Goal: Task Accomplishment & Management: Complete application form

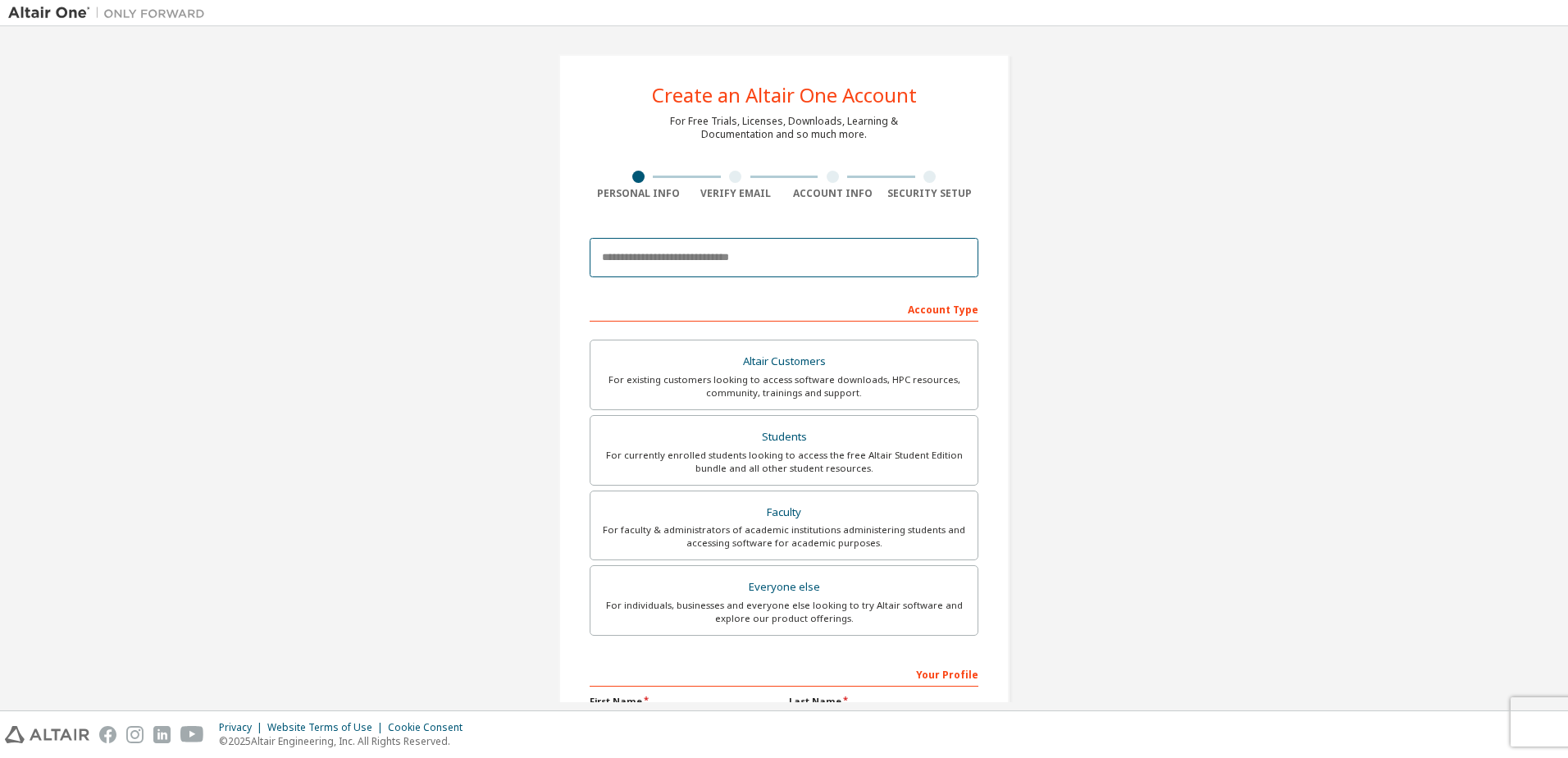
click at [659, 262] on input "email" at bounding box center [784, 257] width 389 height 39
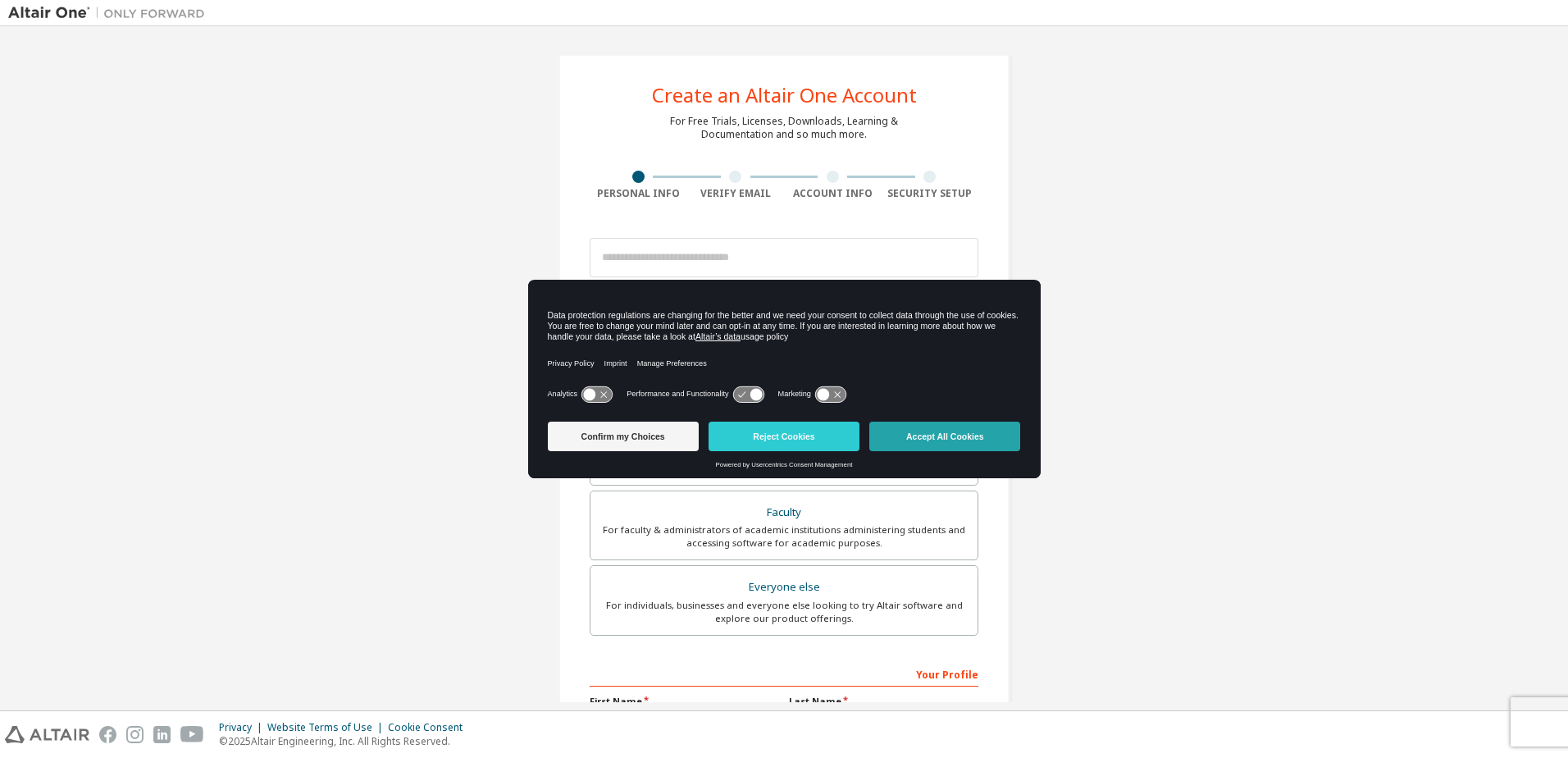
click at [922, 440] on button "Accept All Cookies" at bounding box center [944, 436] width 151 height 29
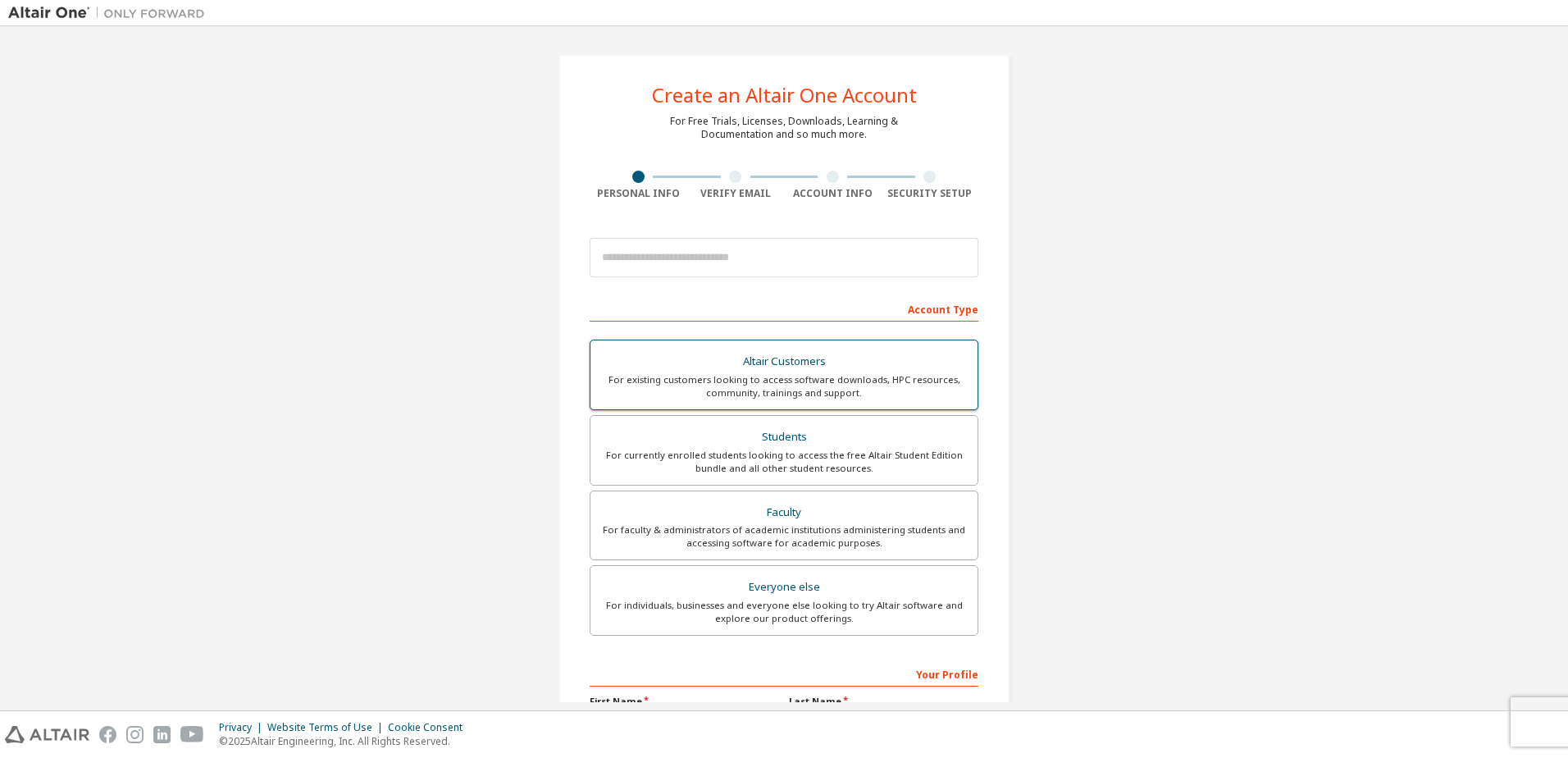
scroll to position [164, 0]
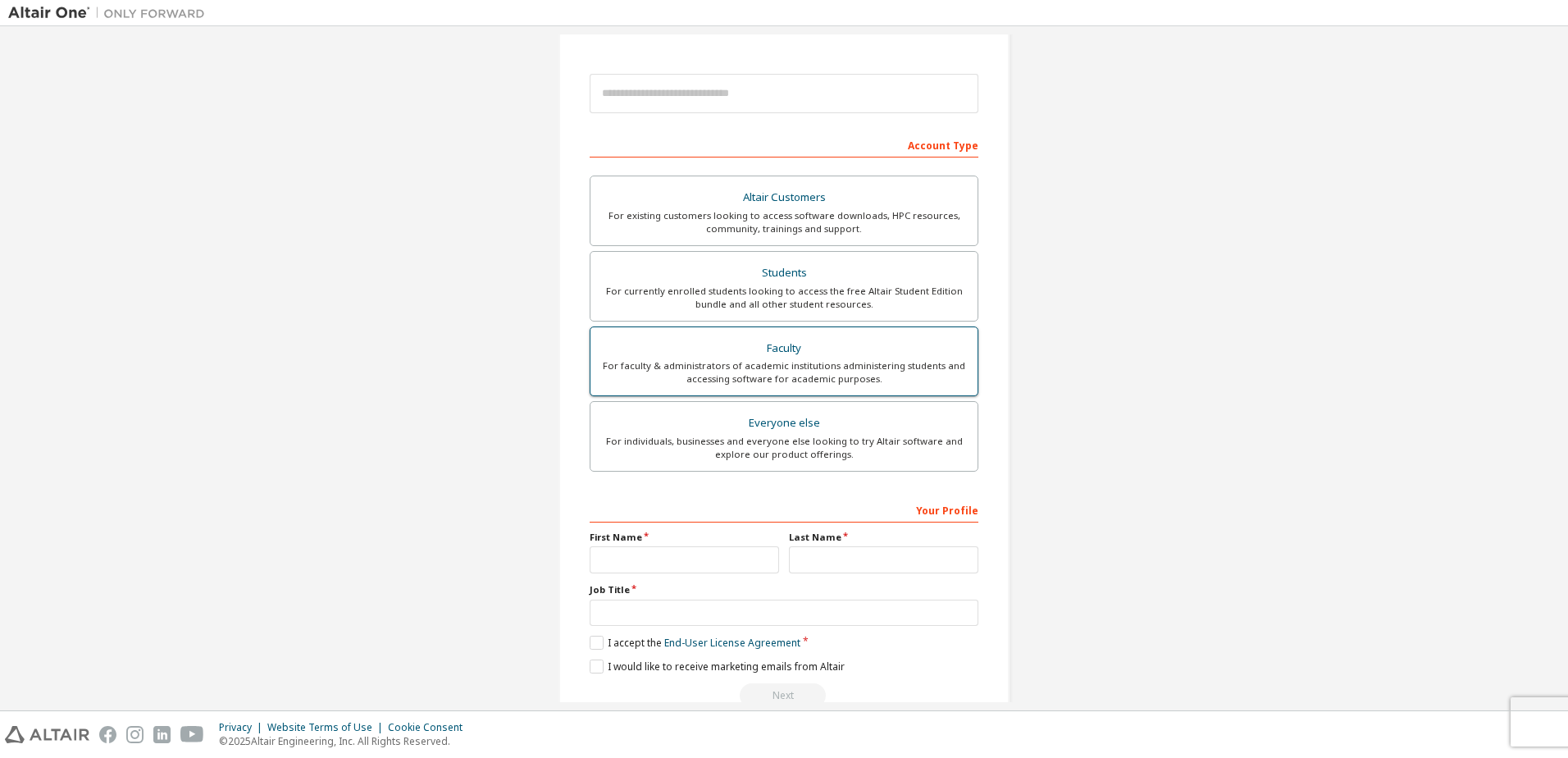
click at [762, 359] on div "For faculty & administrators of academic institutions administering students an…" at bounding box center [784, 371] width 367 height 26
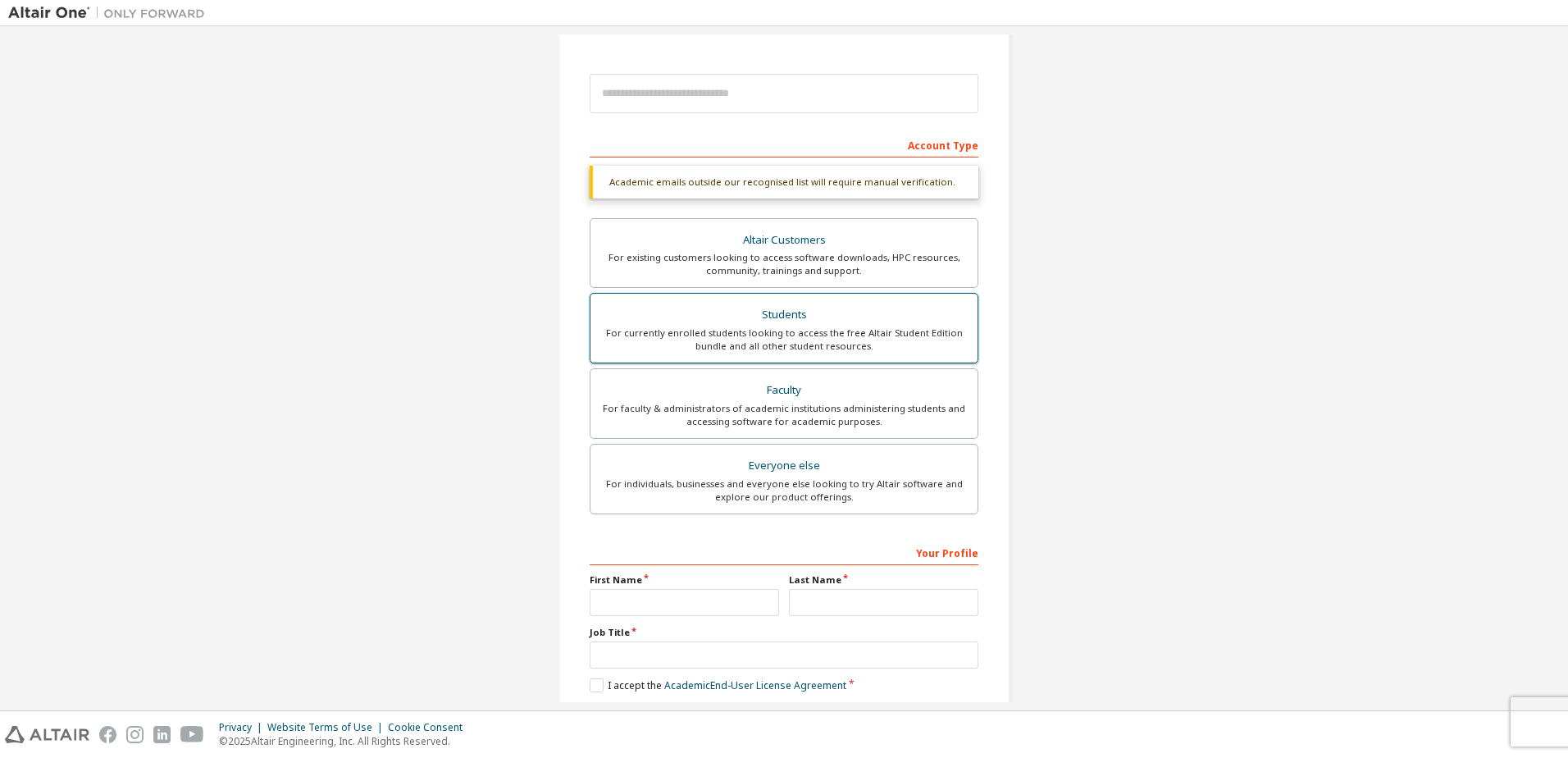
scroll to position [243, 0]
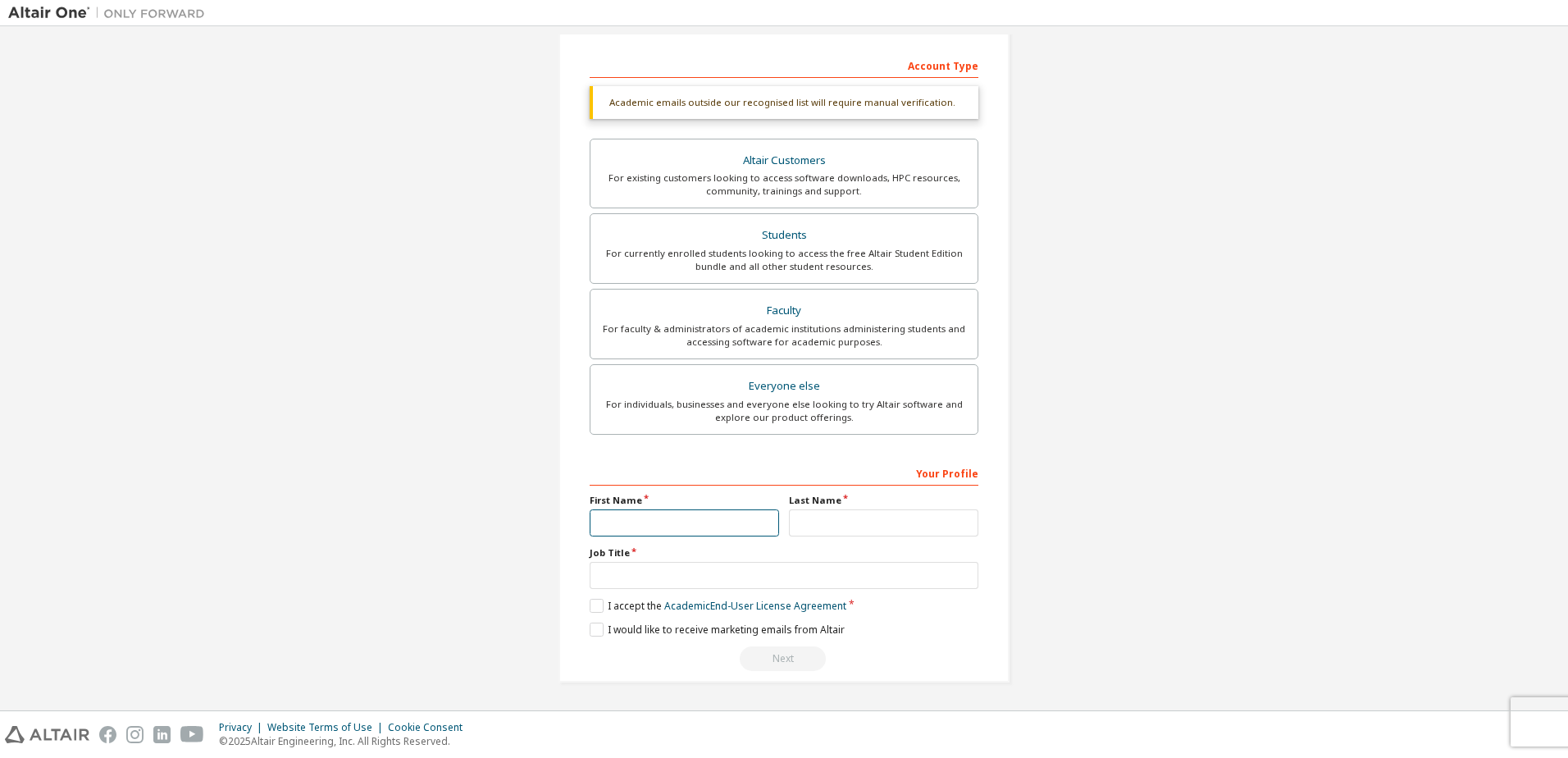
click at [656, 518] on input "text" at bounding box center [684, 523] width 190 height 27
type input "********"
type input "**********"
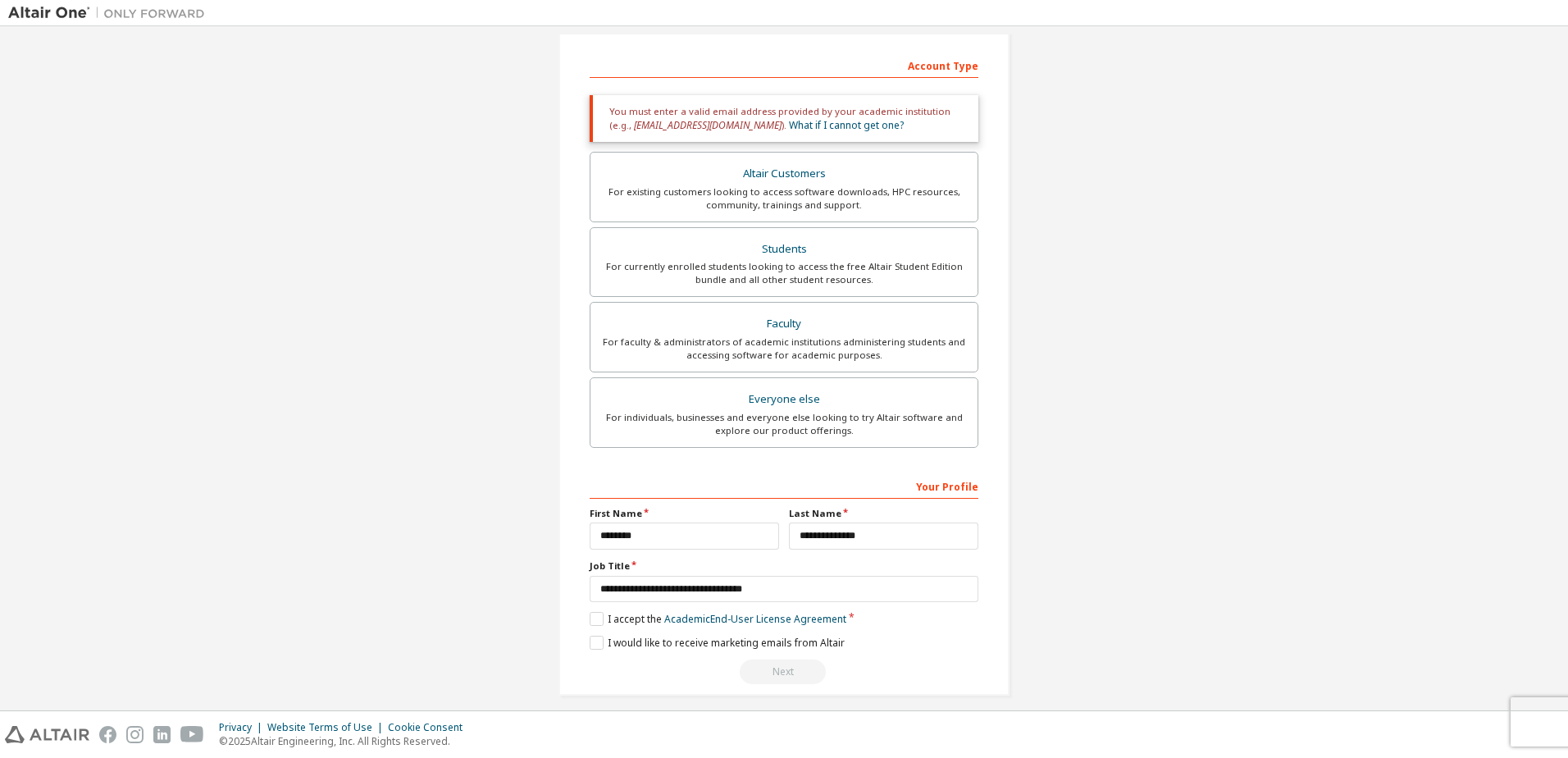
click at [595, 607] on div "**********" at bounding box center [784, 579] width 389 height 213
click at [593, 623] on label "I accept the Academic End-User License Agreement" at bounding box center [718, 619] width 257 height 14
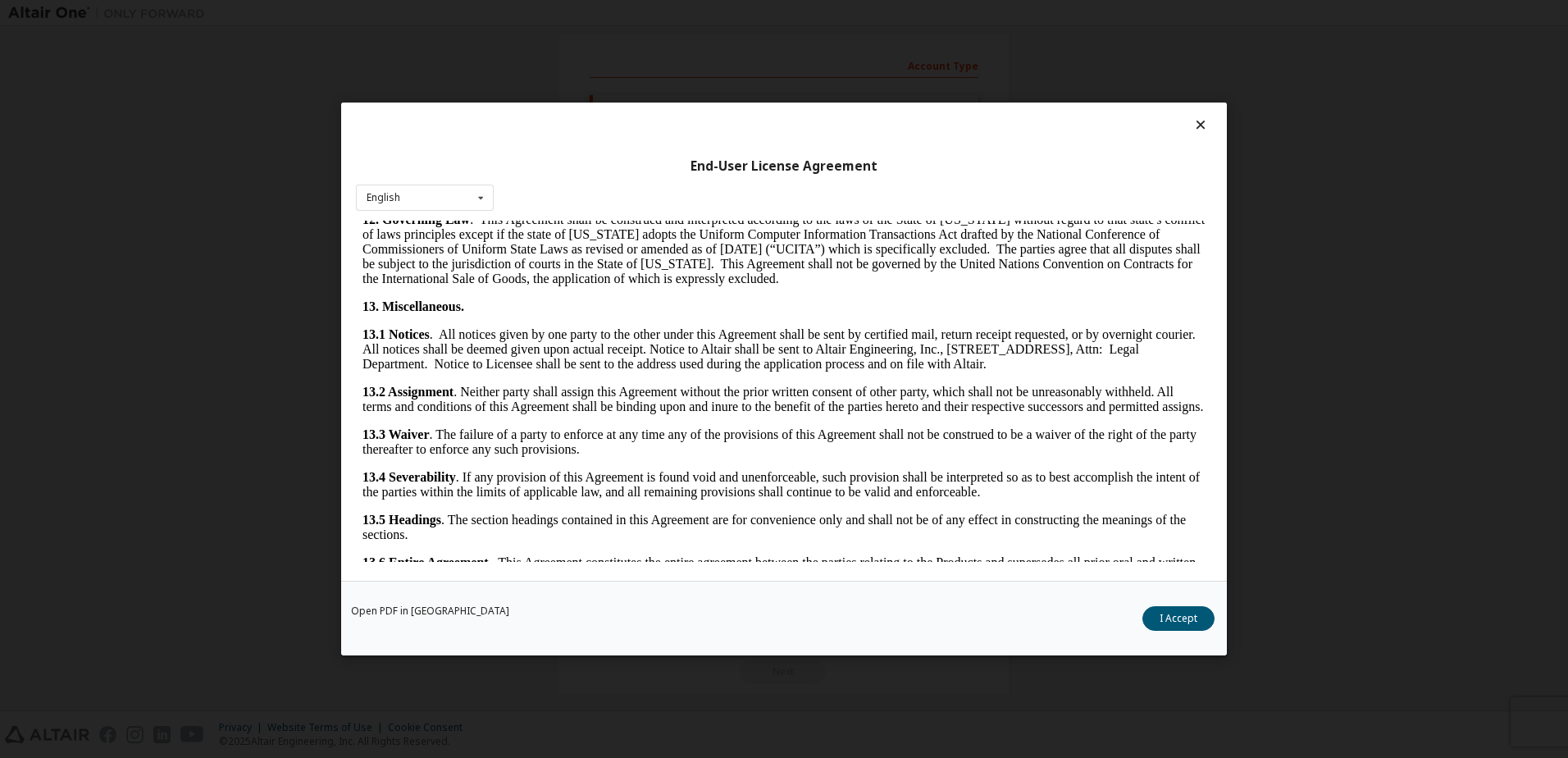
scroll to position [2667, 0]
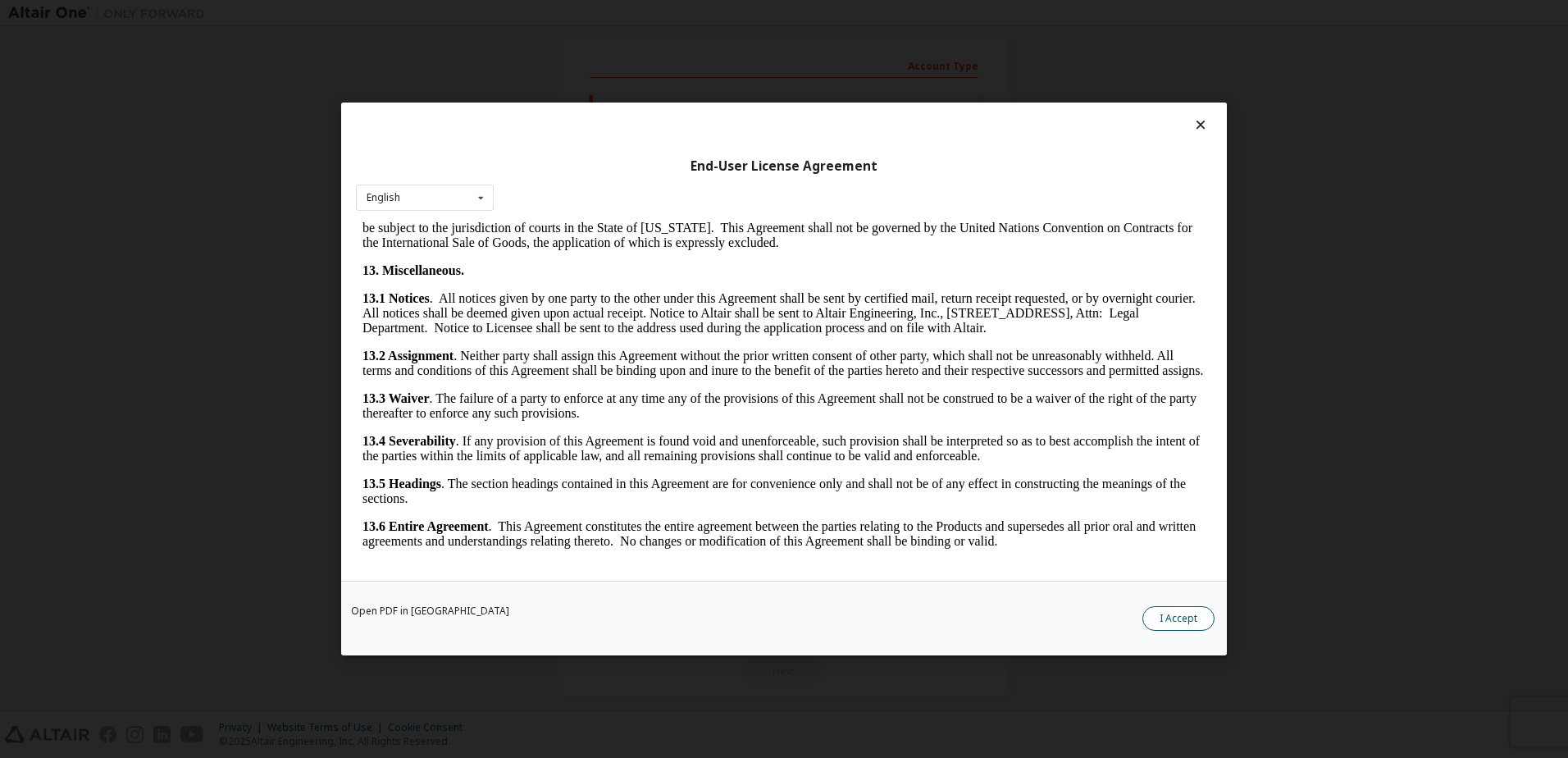
click at [1166, 617] on button "I Accept" at bounding box center [1178, 618] width 72 height 24
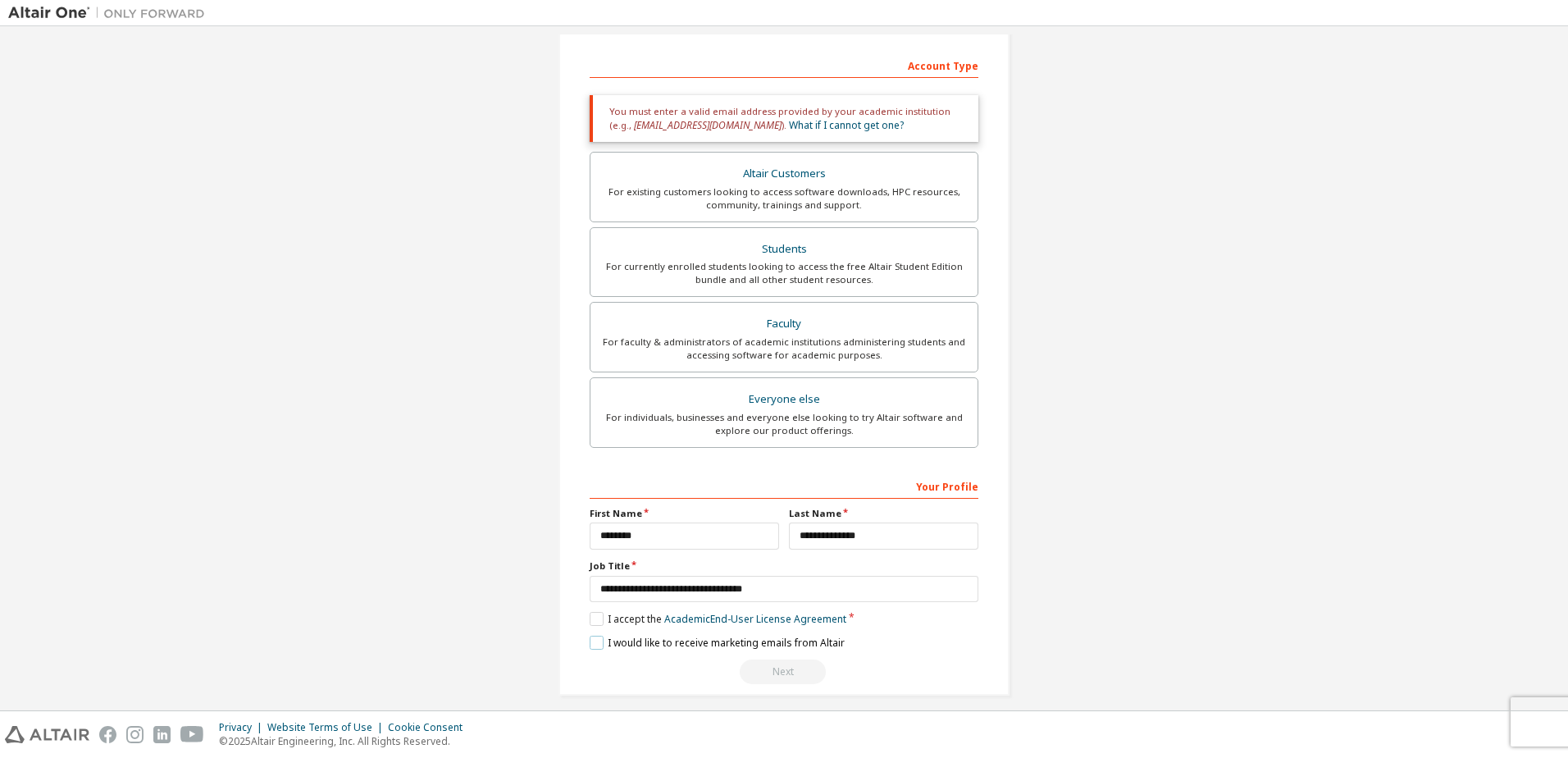
click at [599, 640] on label "I would like to receive marketing emails from Altair" at bounding box center [717, 643] width 255 height 14
click at [914, 629] on div "**********" at bounding box center [784, 579] width 389 height 213
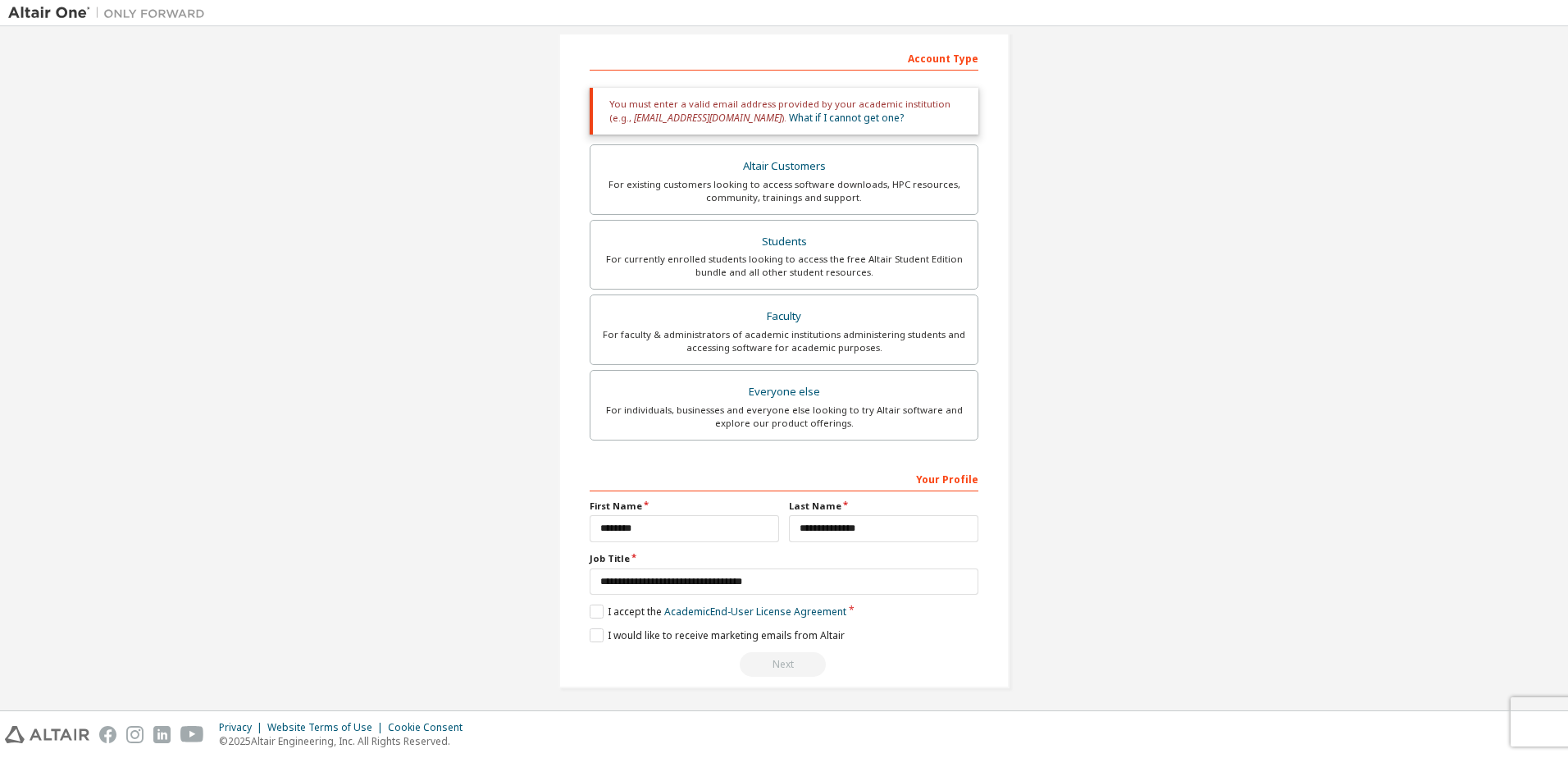
scroll to position [258, 0]
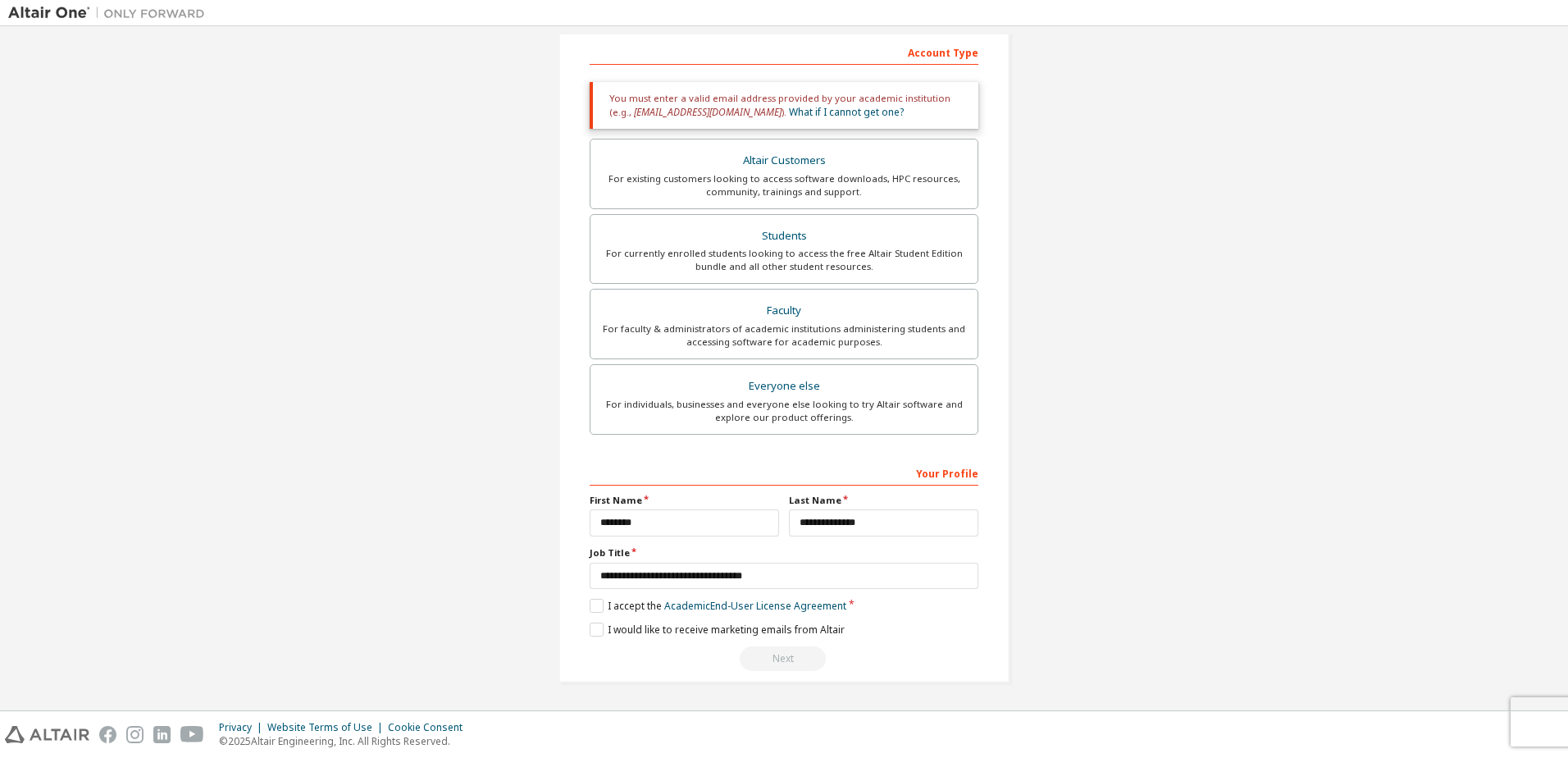
click at [784, 663] on div "Next" at bounding box center [784, 658] width 389 height 24
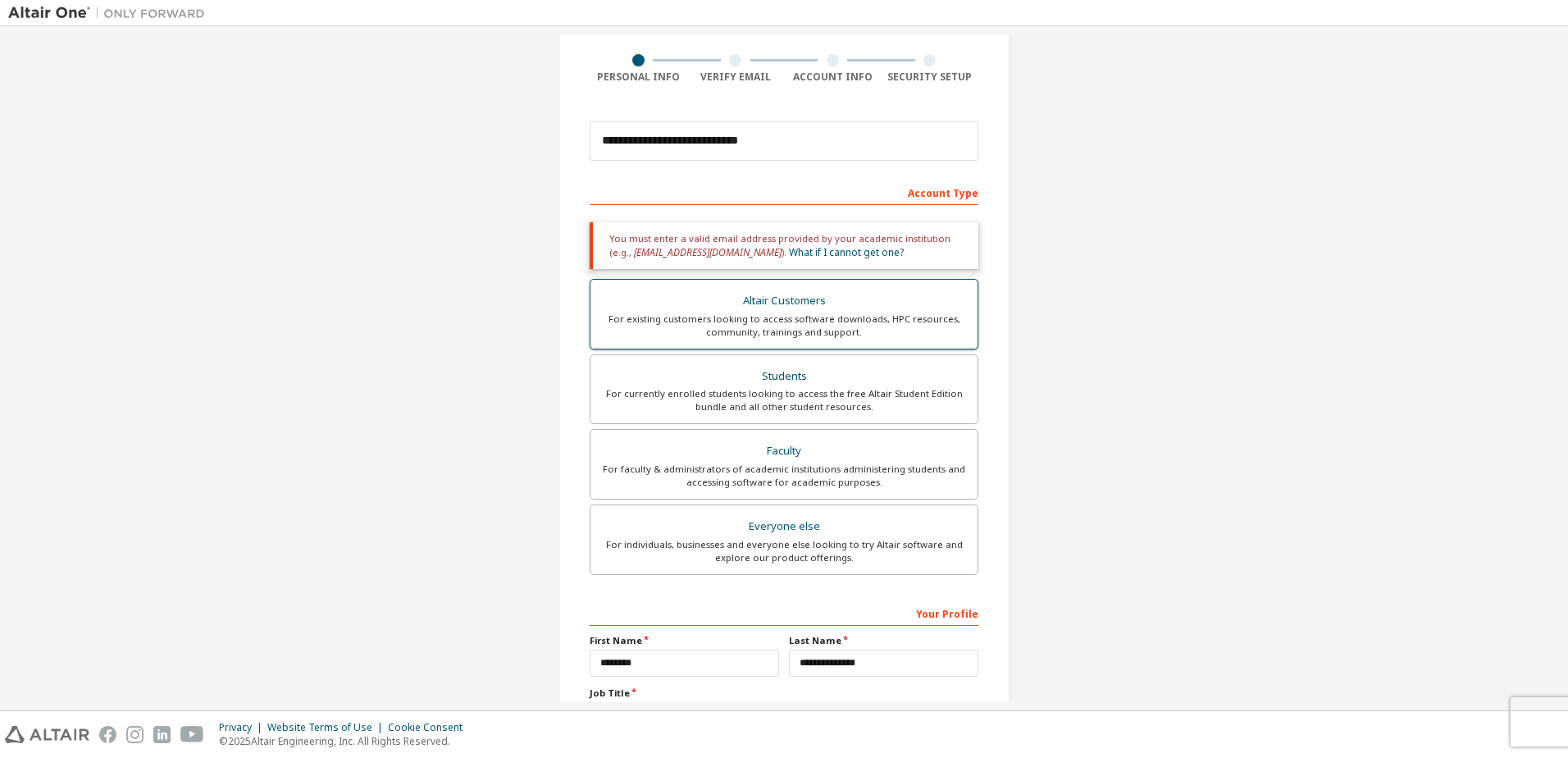
scroll to position [164, 0]
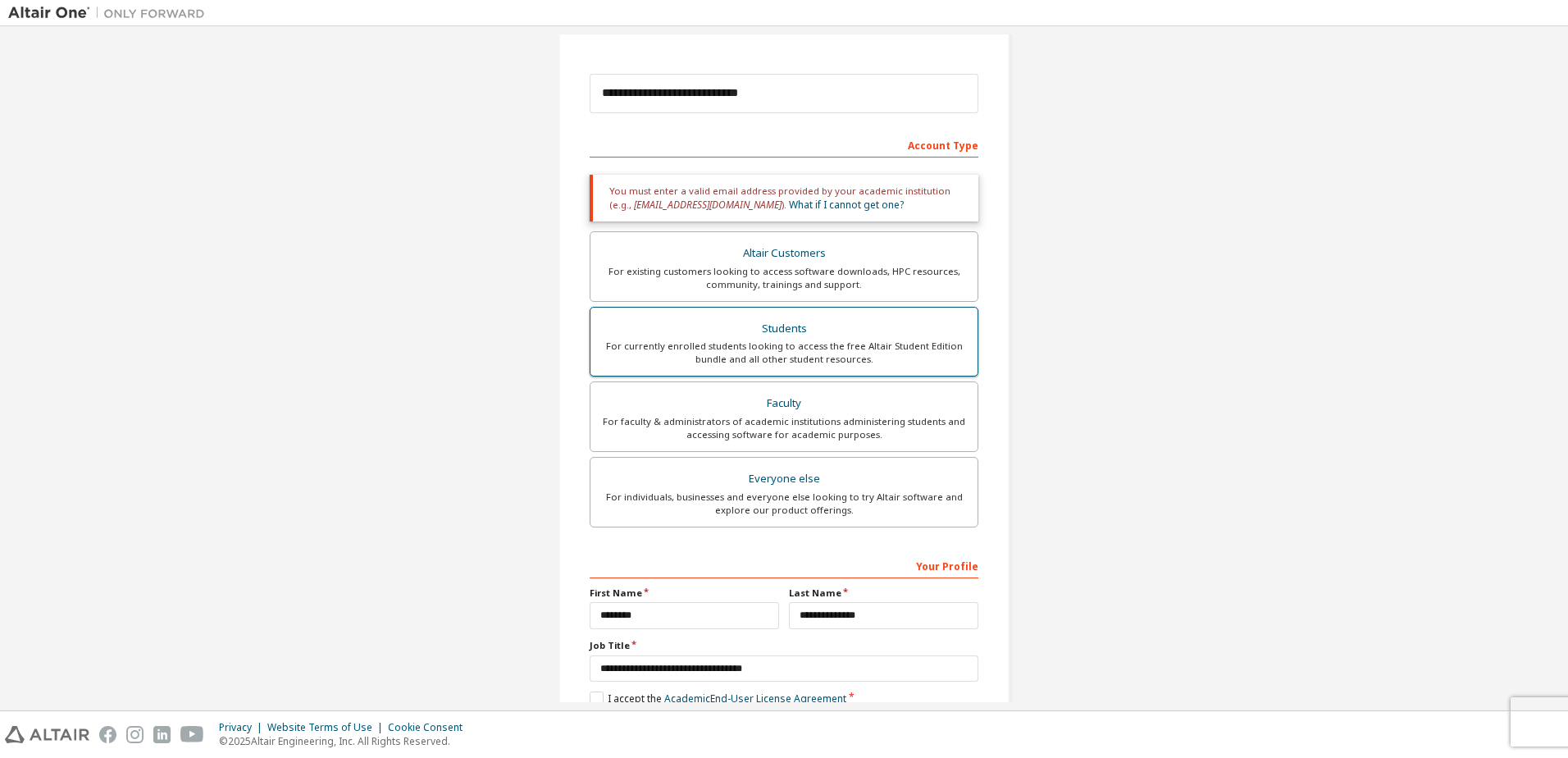
click at [766, 333] on div "Students" at bounding box center [784, 328] width 367 height 23
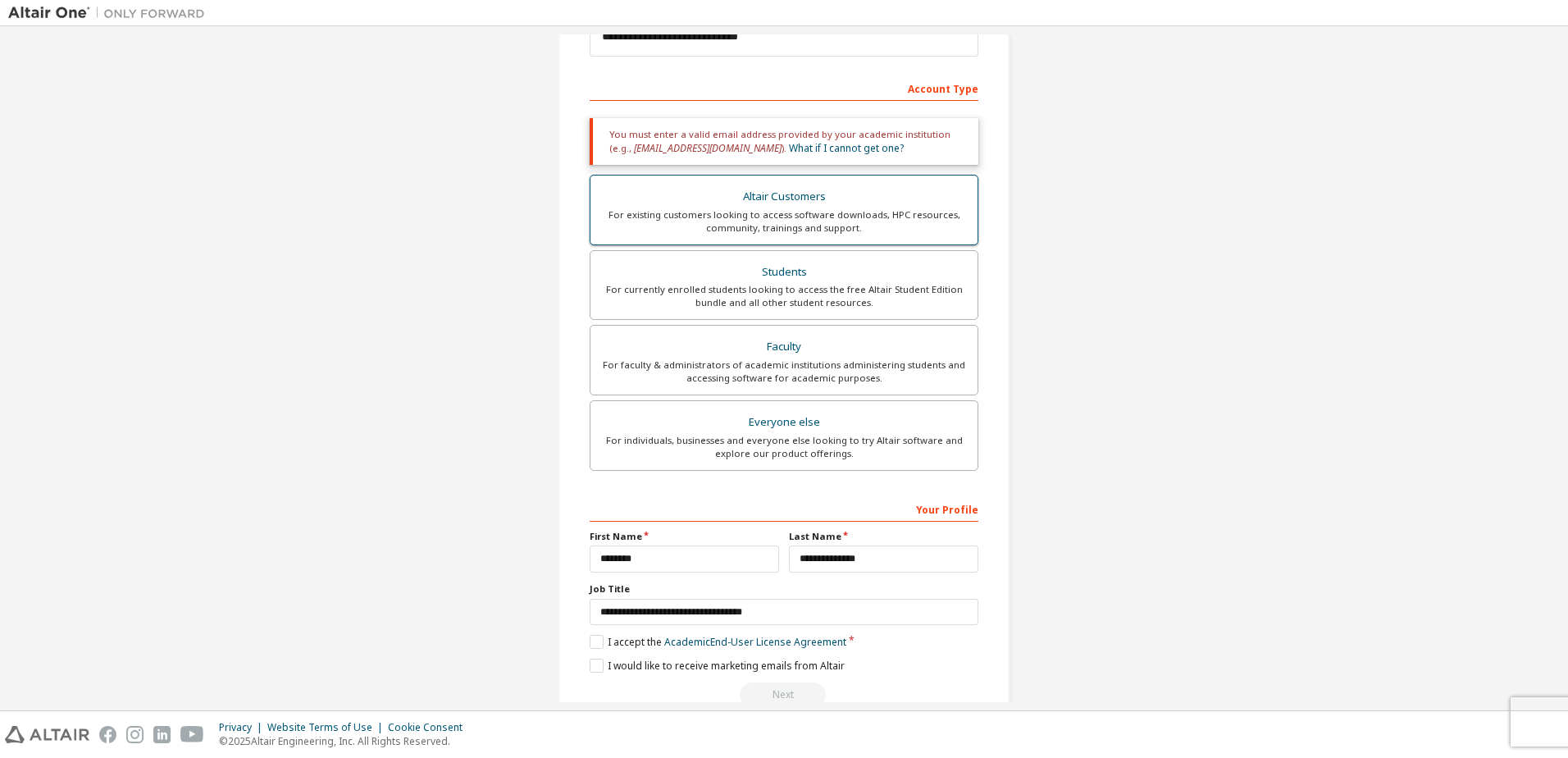
scroll to position [258, 0]
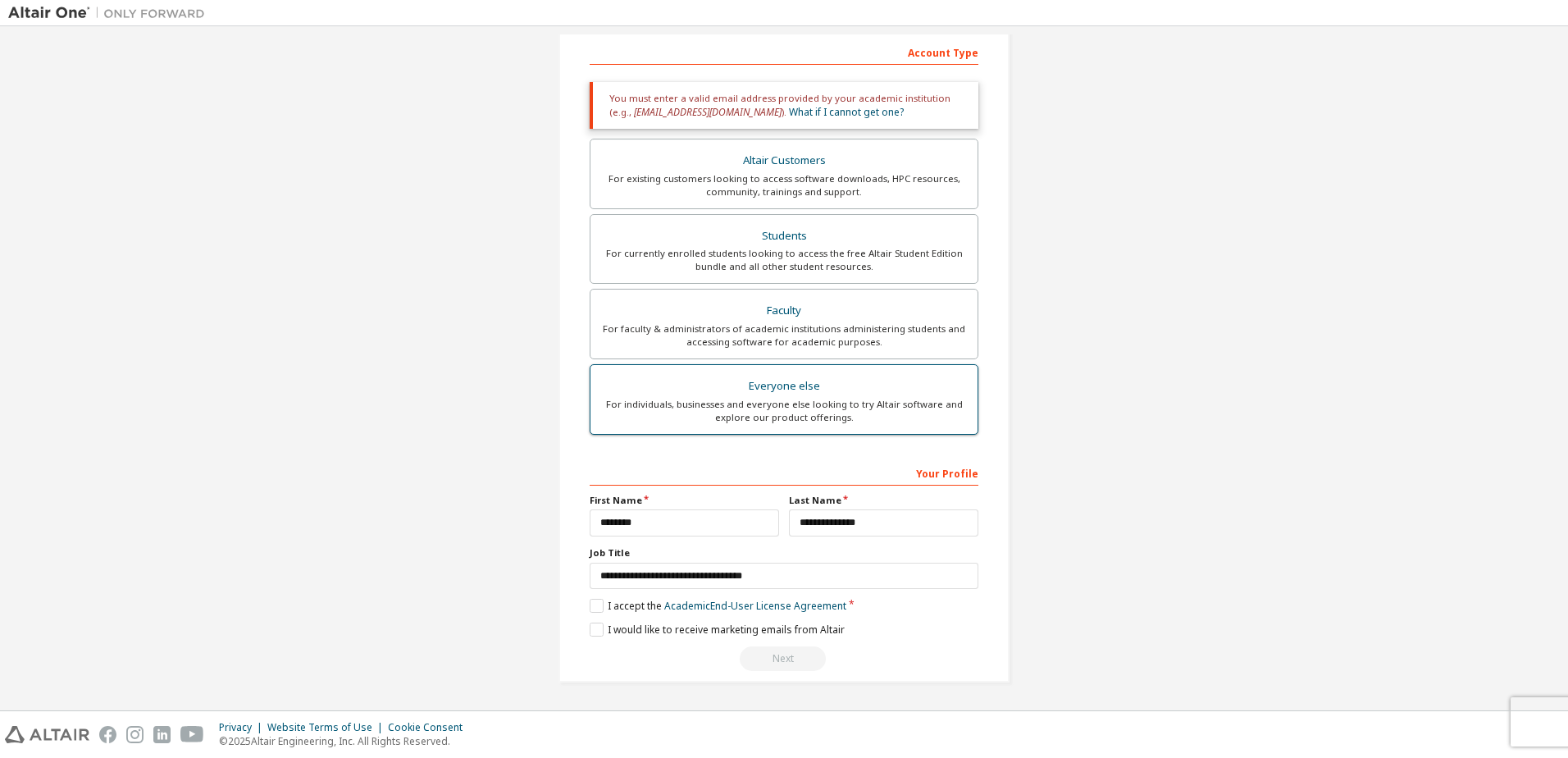
click at [738, 402] on div "For individuals, businesses and everyone else looking to try Altair software an…" at bounding box center [784, 411] width 367 height 26
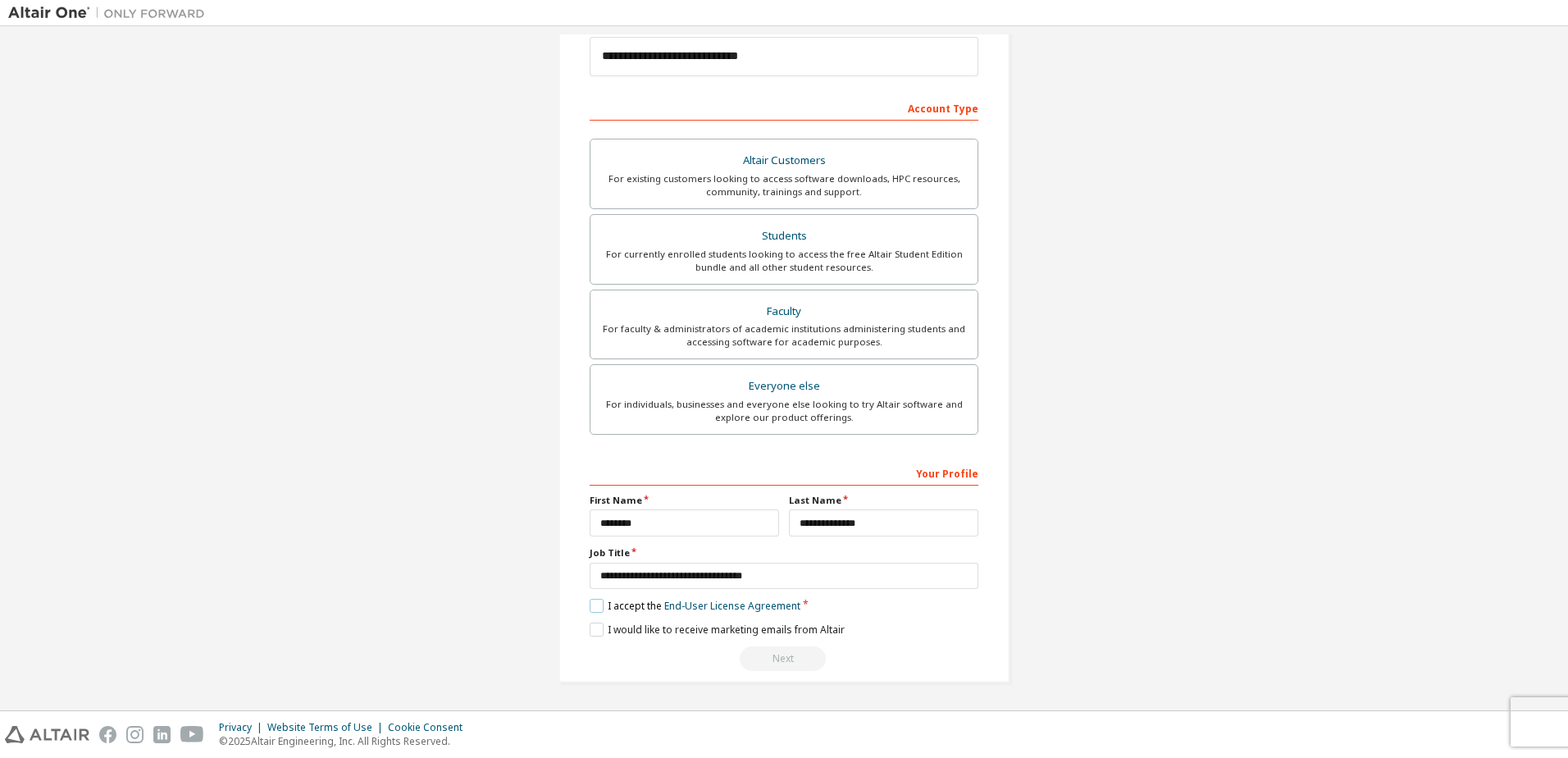
click at [598, 605] on label "I accept the End-User License Agreement" at bounding box center [695, 606] width 211 height 14
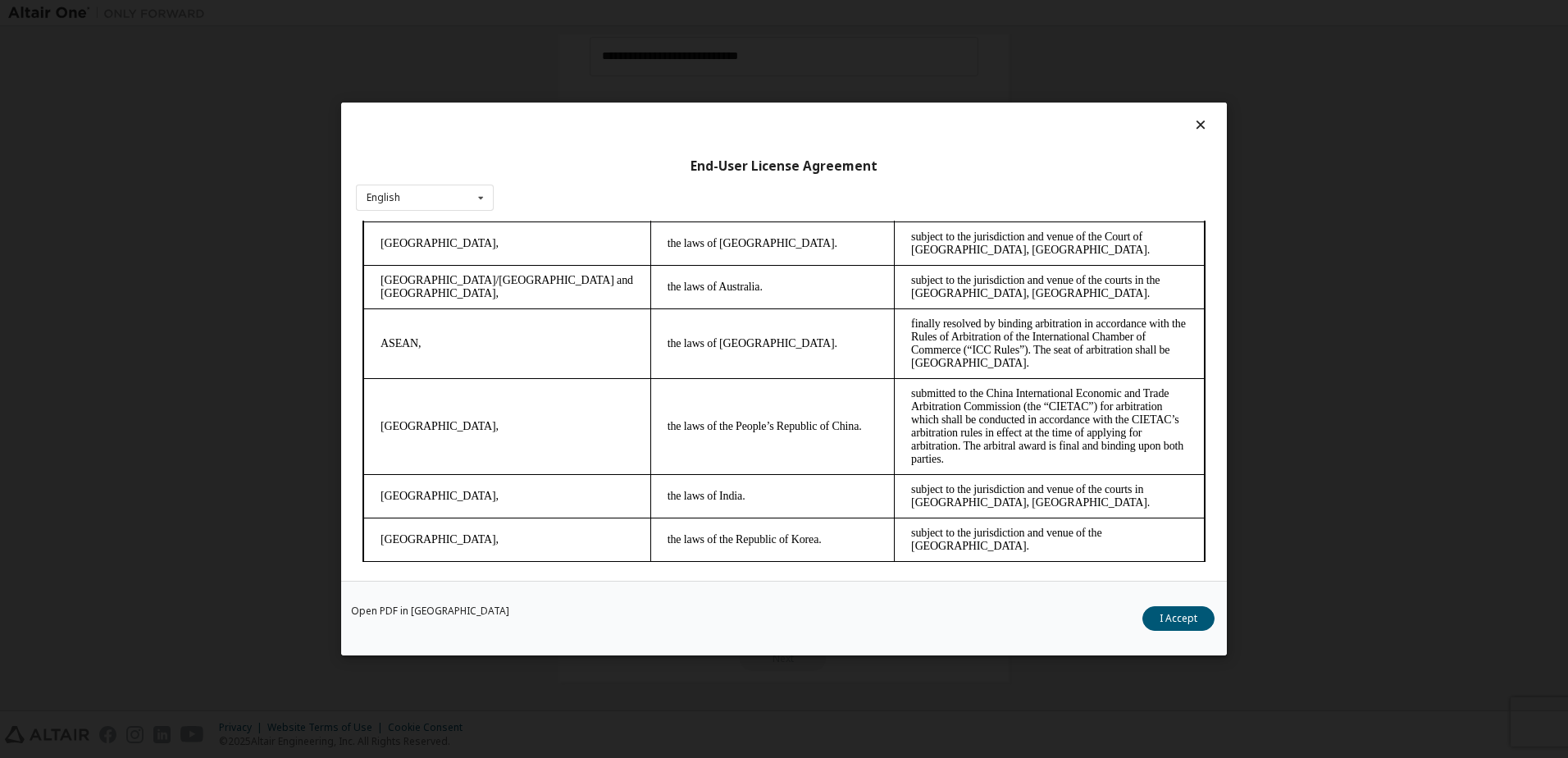
scroll to position [4253, 0]
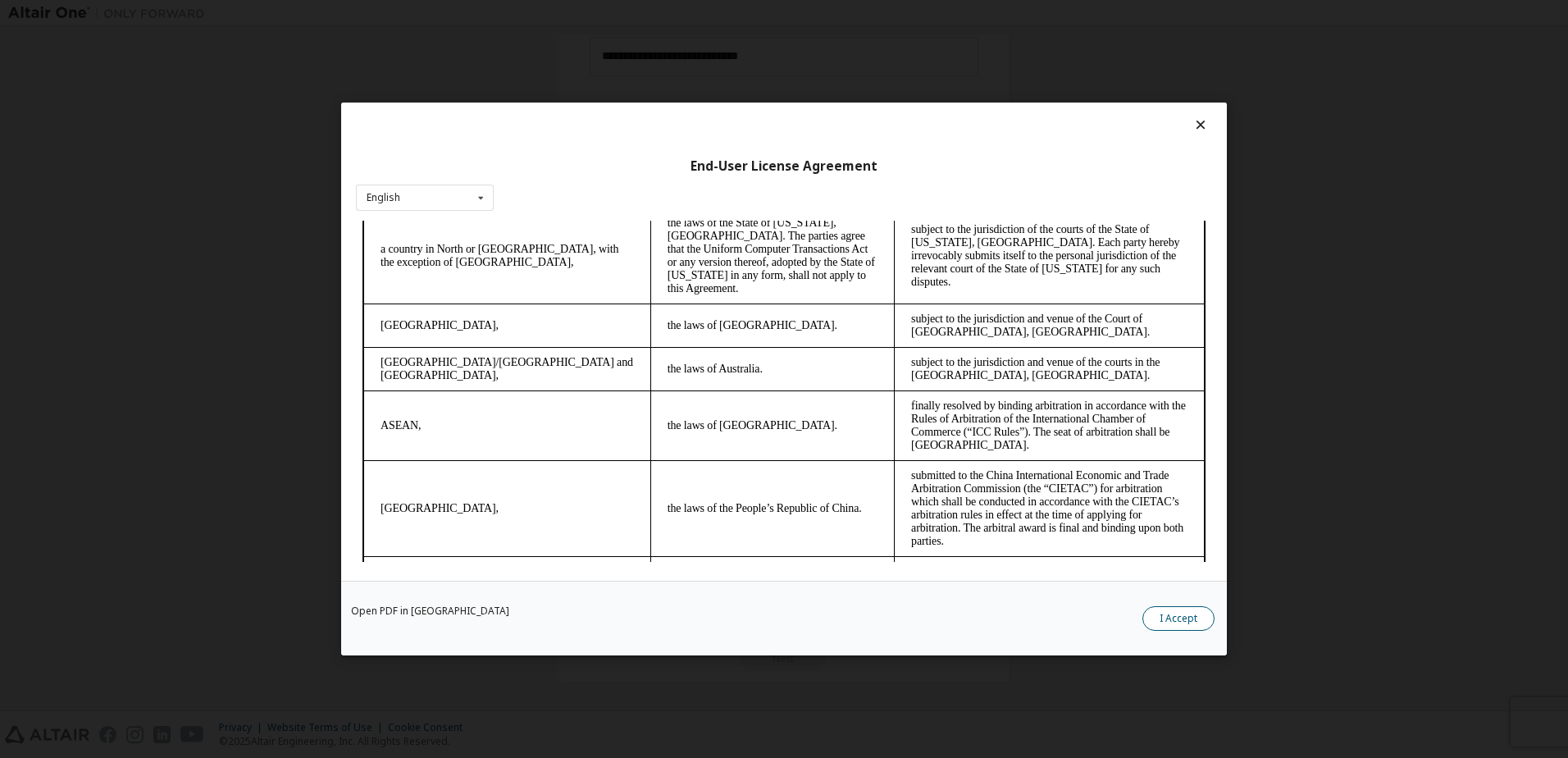
click at [1155, 614] on button "I Accept" at bounding box center [1178, 618] width 72 height 24
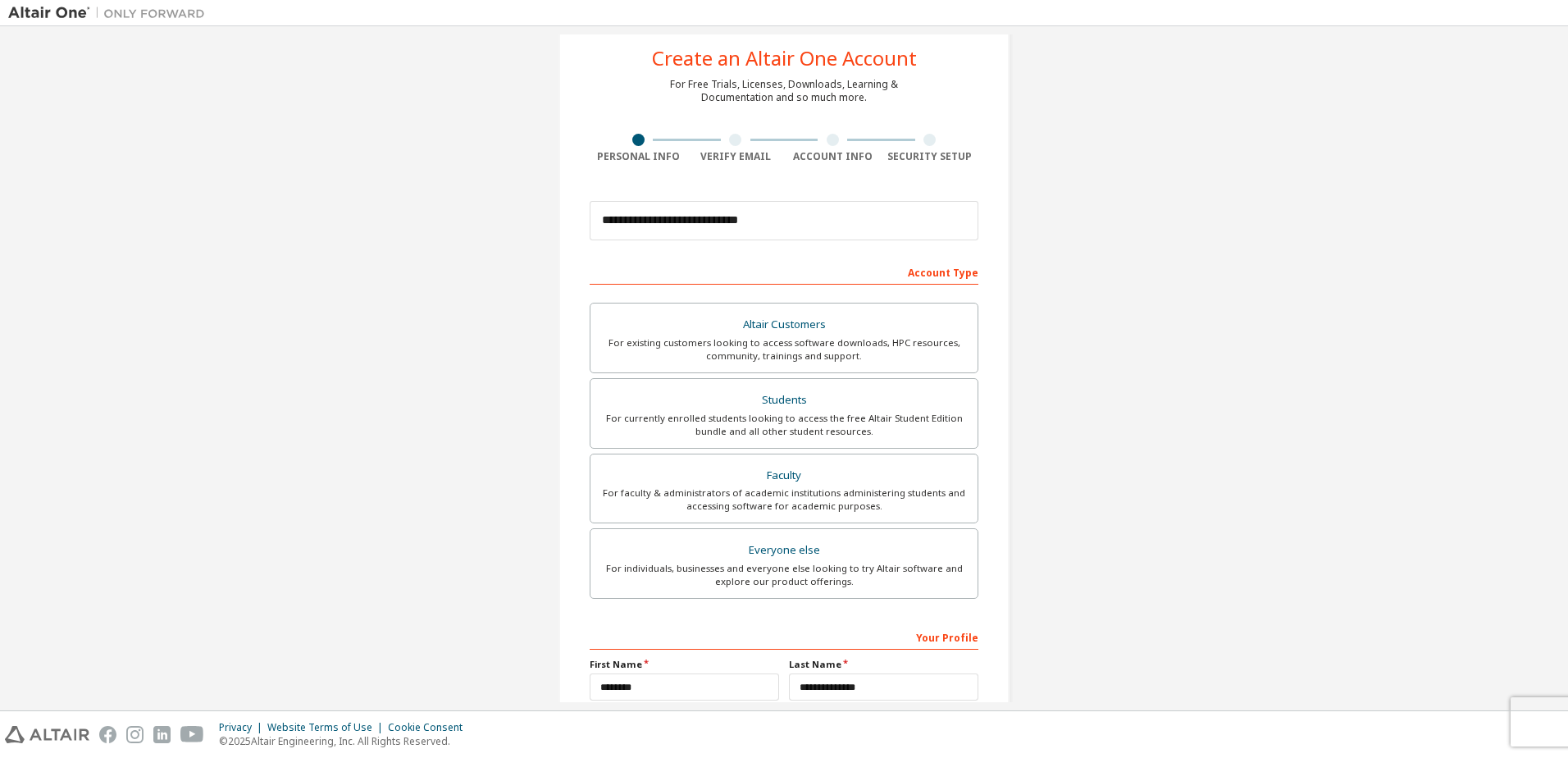
scroll to position [201, 0]
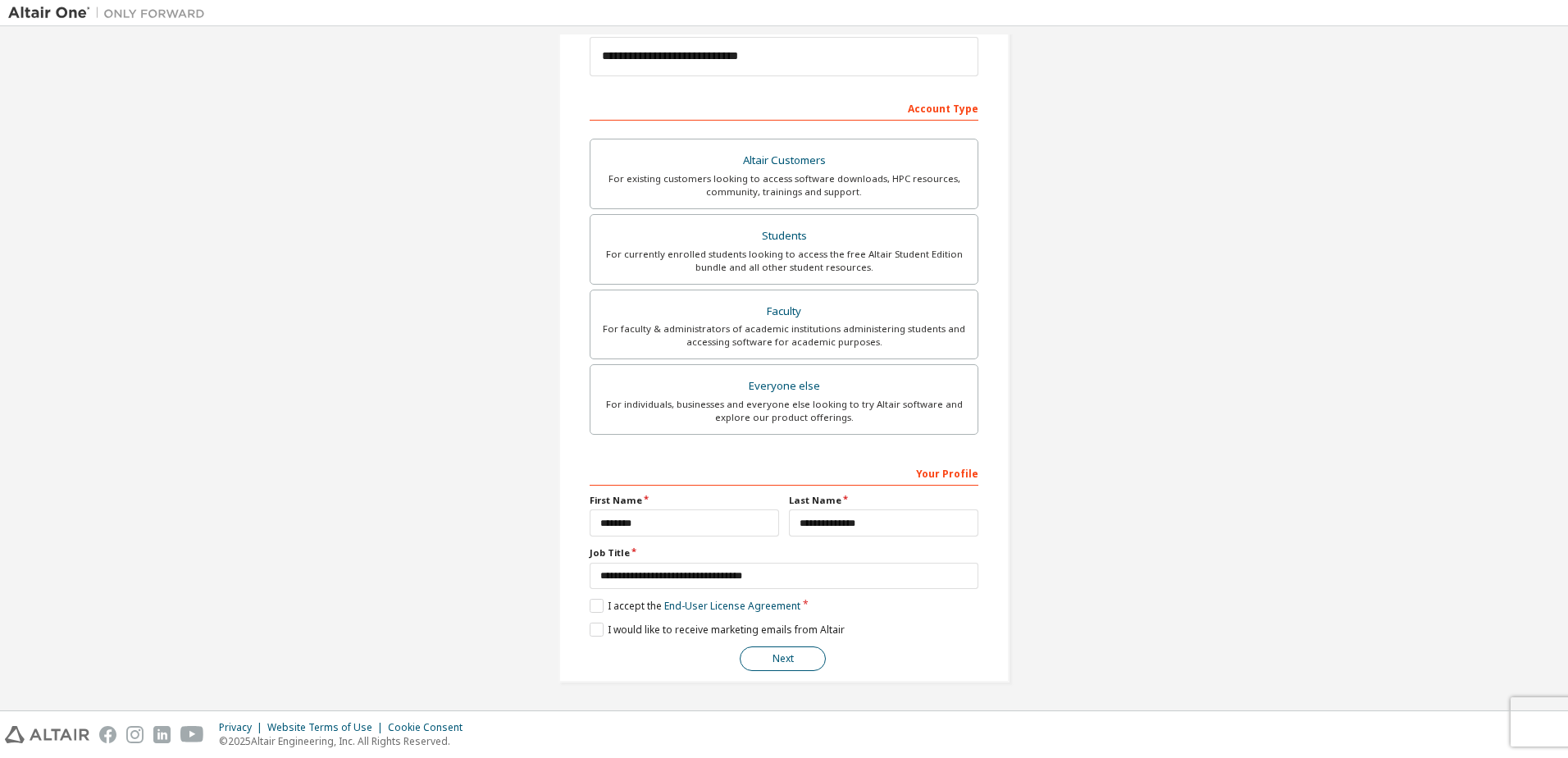
click at [780, 663] on button "Next" at bounding box center [782, 658] width 86 height 24
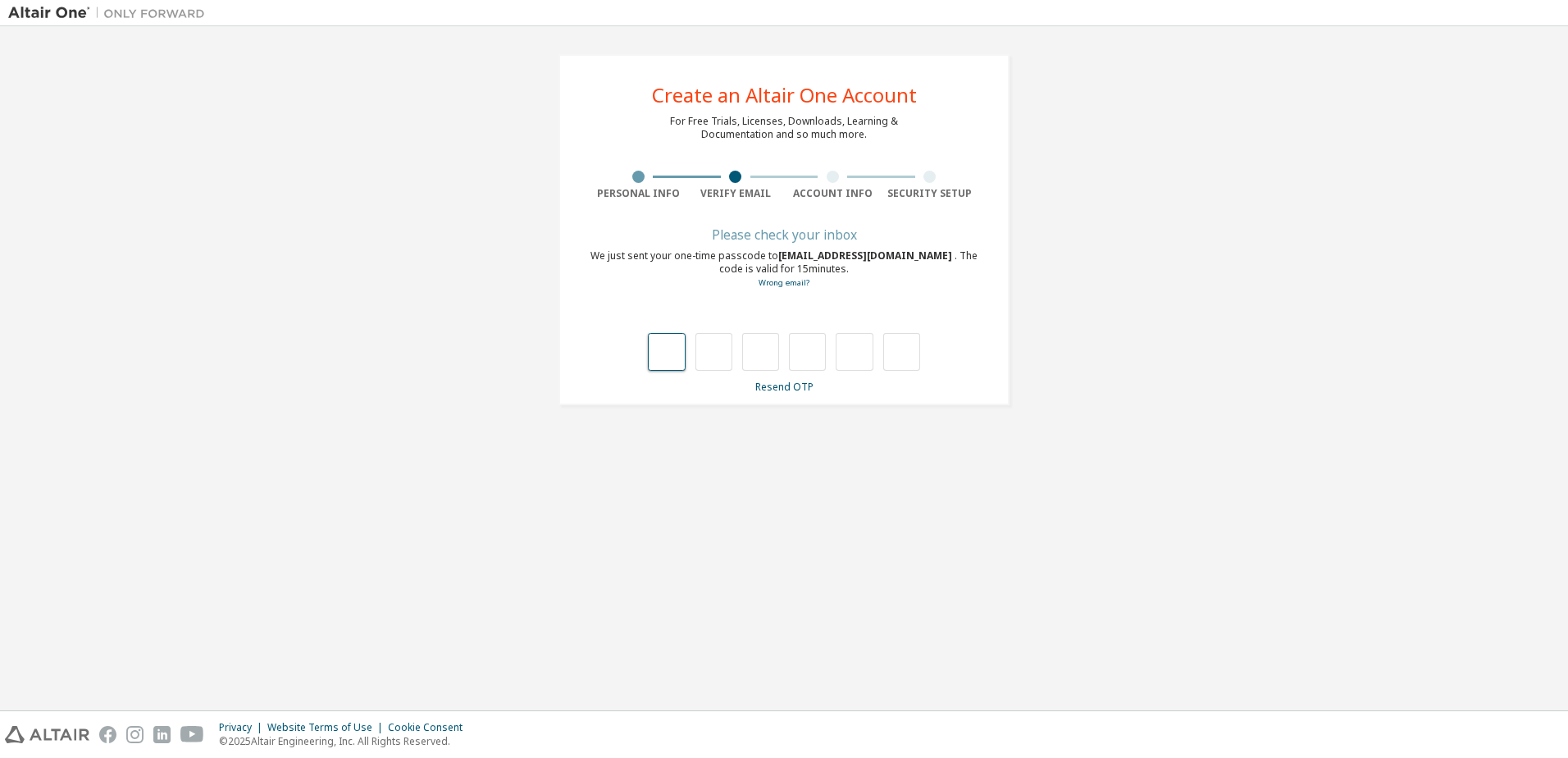
type input "*"
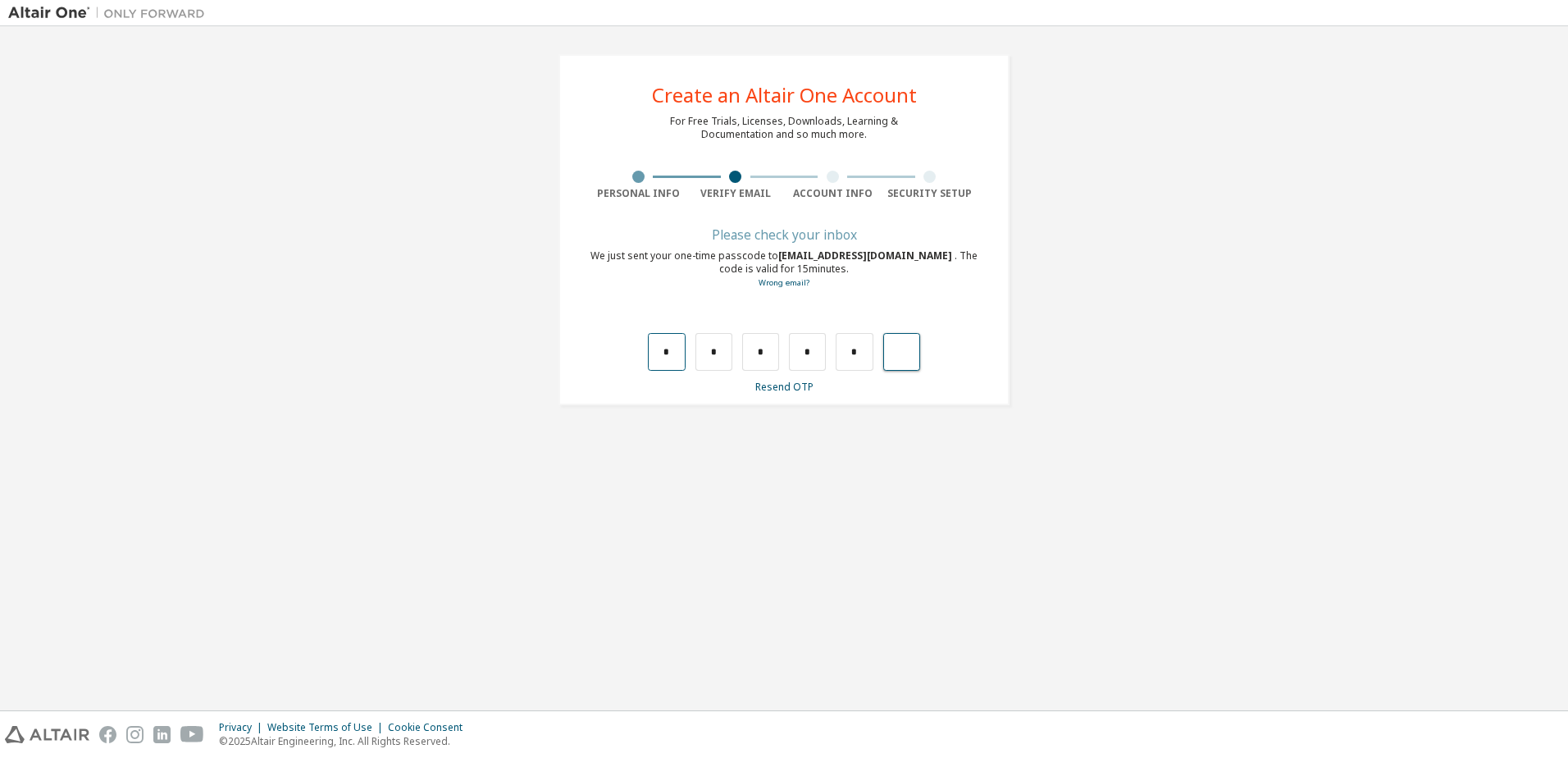
type input "*"
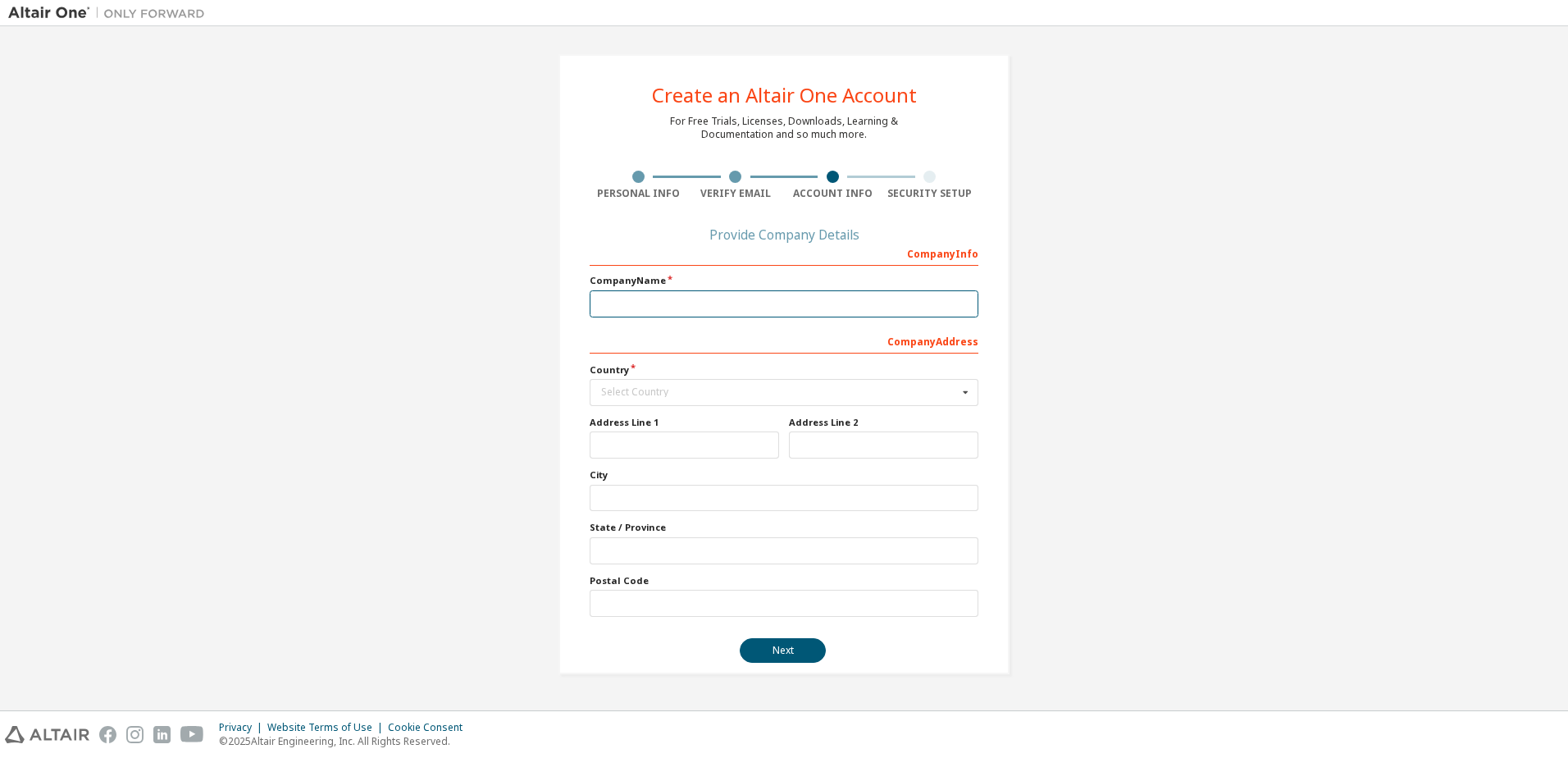
click at [626, 307] on input "text" at bounding box center [784, 304] width 389 height 27
click at [589, 334] on div "Create an Altair One Account For Free Trials, Licenses, Downloads, Learning & D…" at bounding box center [784, 364] width 451 height 620
click at [949, 398] on input "text" at bounding box center [784, 392] width 387 height 25
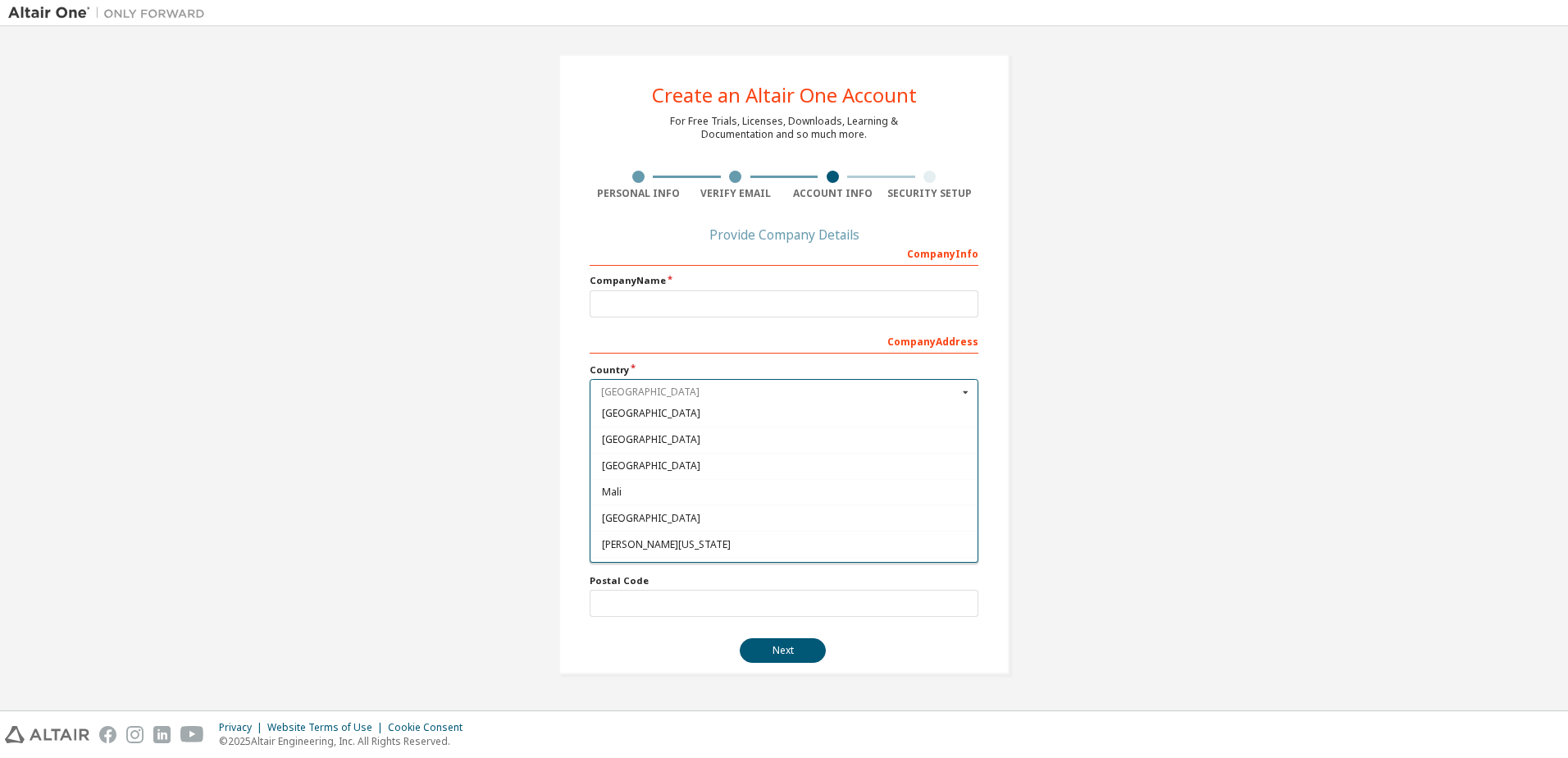
scroll to position [3363, 0]
click at [630, 427] on span "Malaysia" at bounding box center [784, 425] width 365 height 10
type input "***"
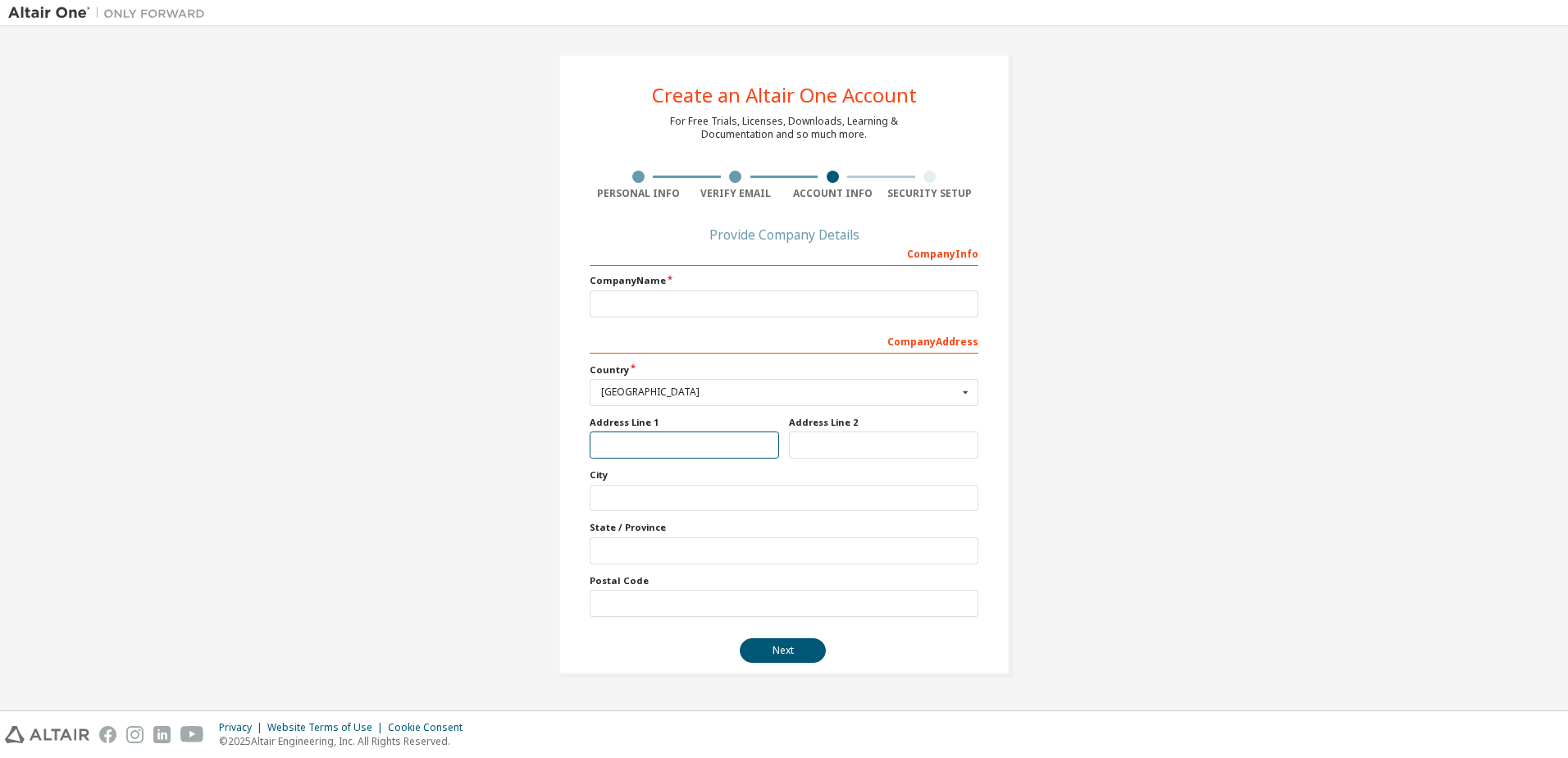
click at [612, 447] on input "text" at bounding box center [684, 445] width 190 height 27
type input "**********"
type input "*****"
type input "******"
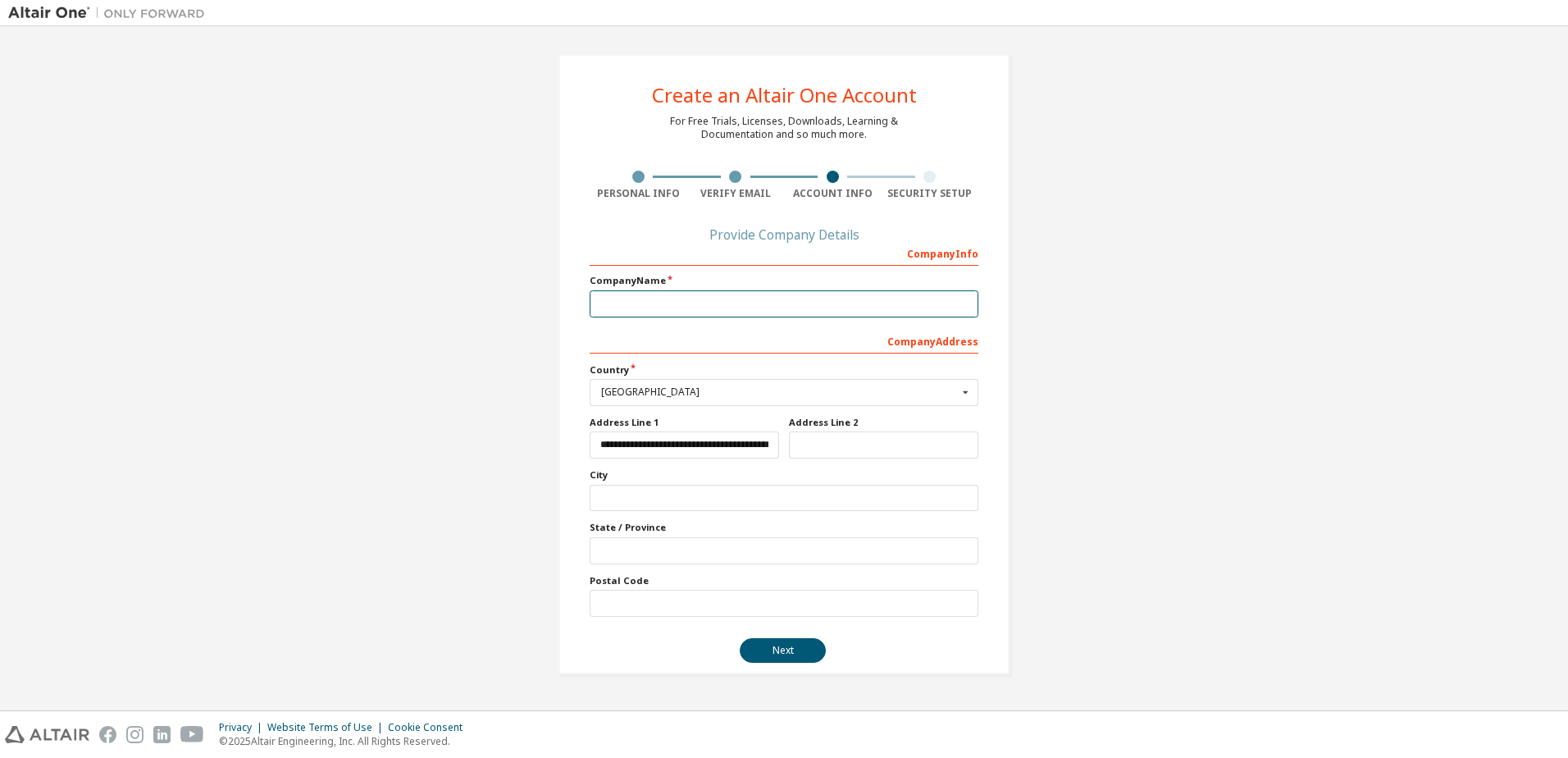
type input "*****"
click at [781, 654] on button "Next" at bounding box center [782, 650] width 86 height 24
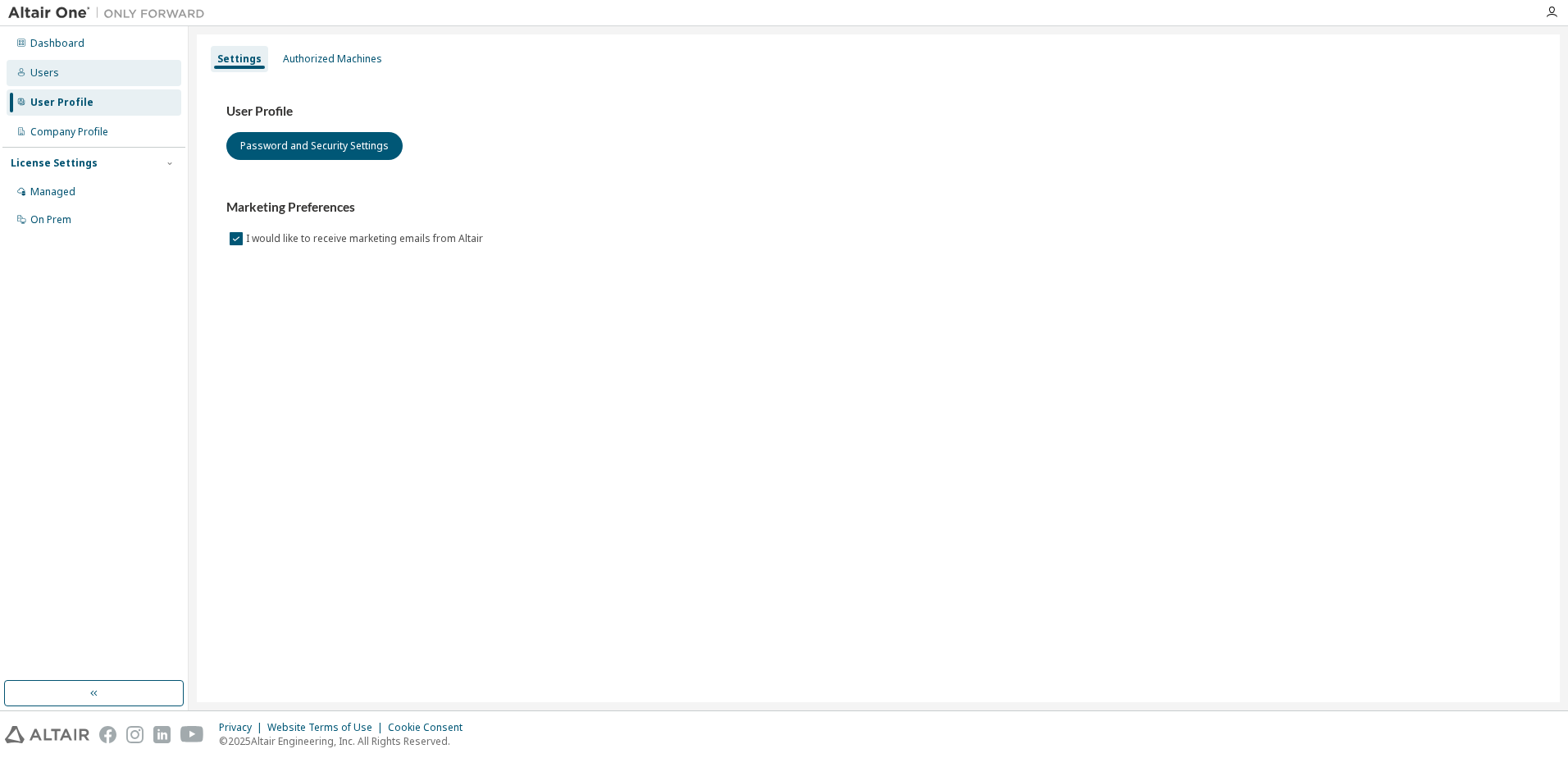
click at [45, 71] on div "Users" at bounding box center [44, 73] width 28 height 13
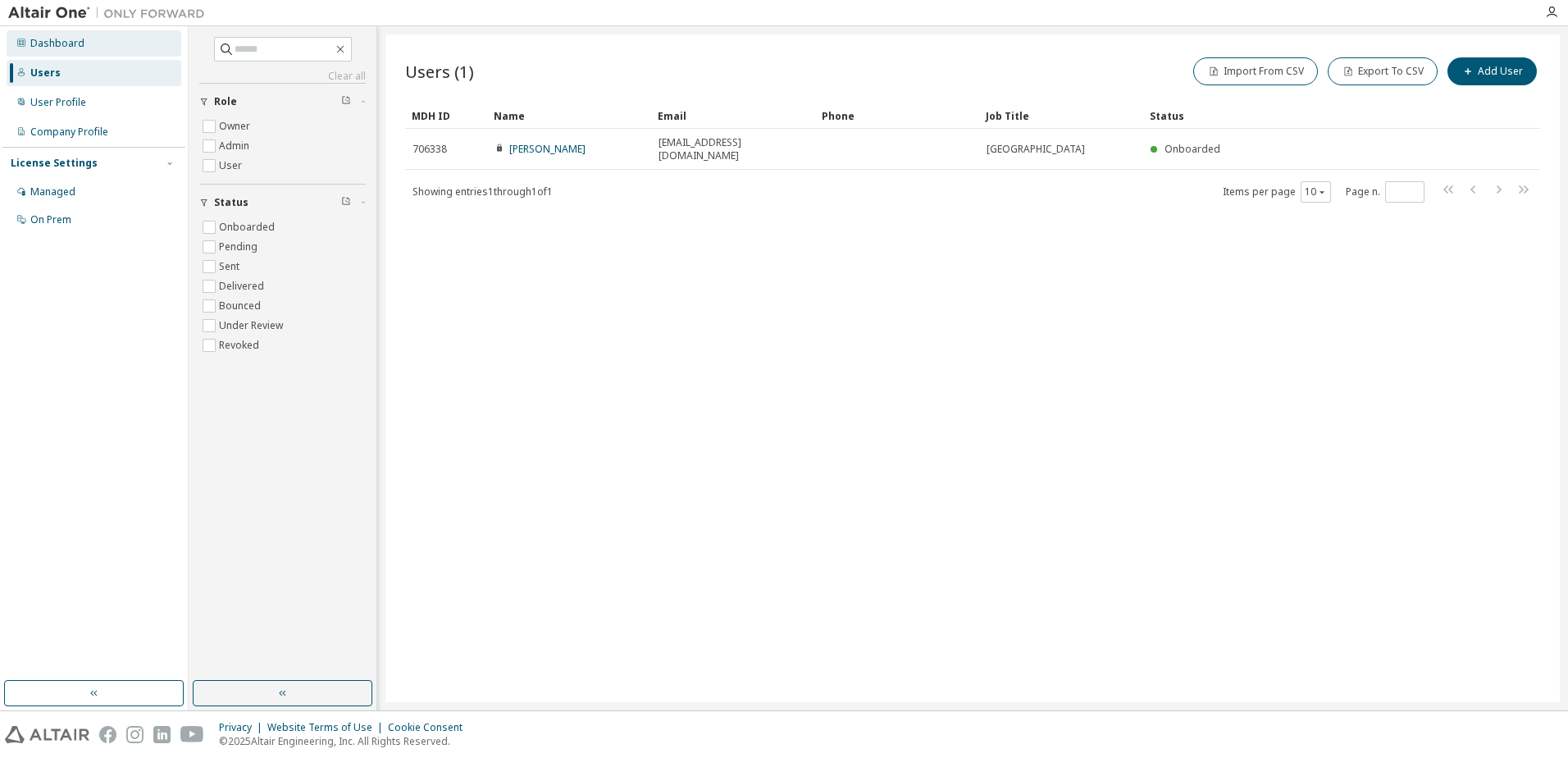
click at [59, 48] on div "Dashboard" at bounding box center [57, 44] width 54 height 13
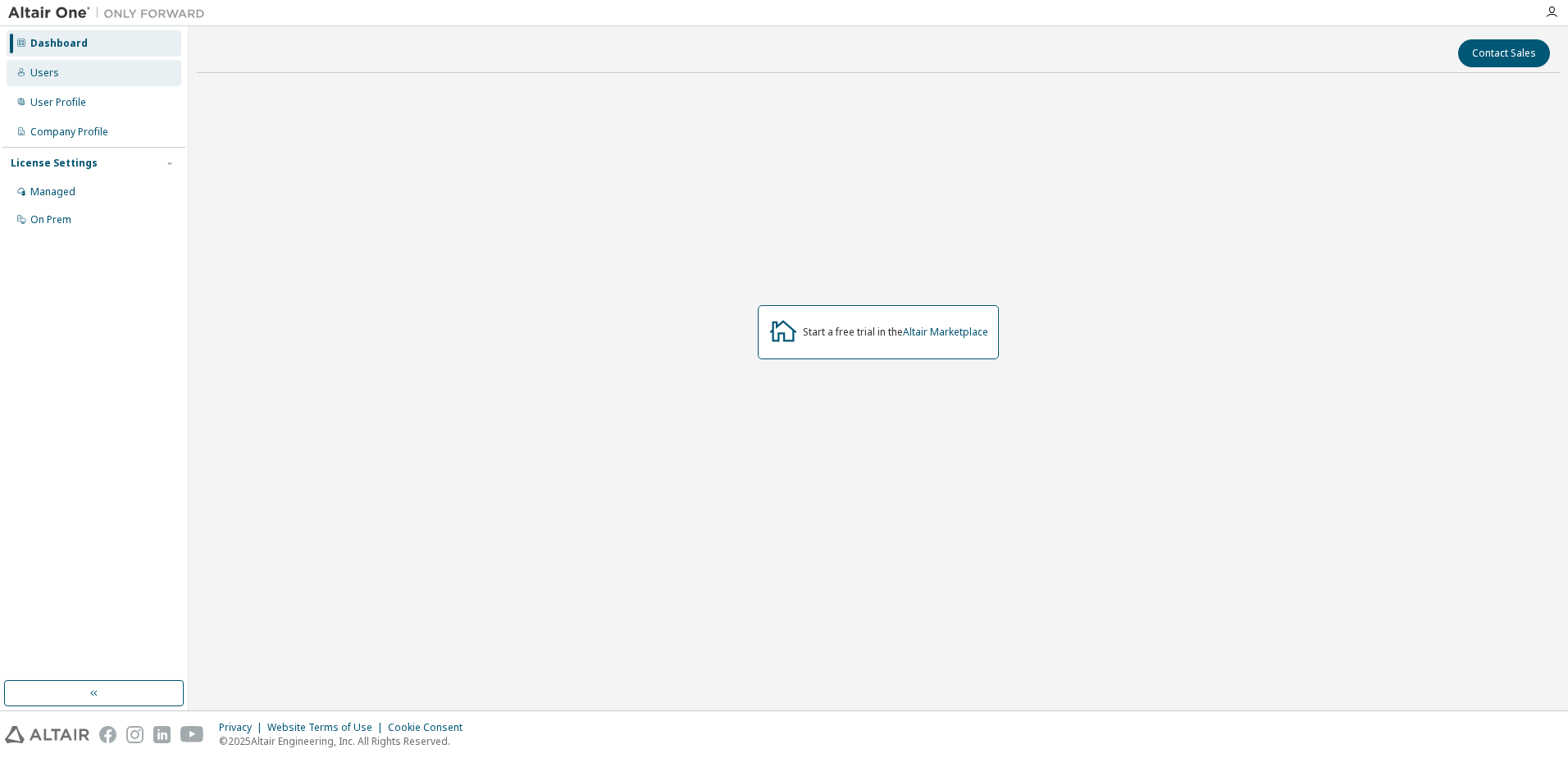
click at [39, 74] on div "Users" at bounding box center [44, 73] width 28 height 13
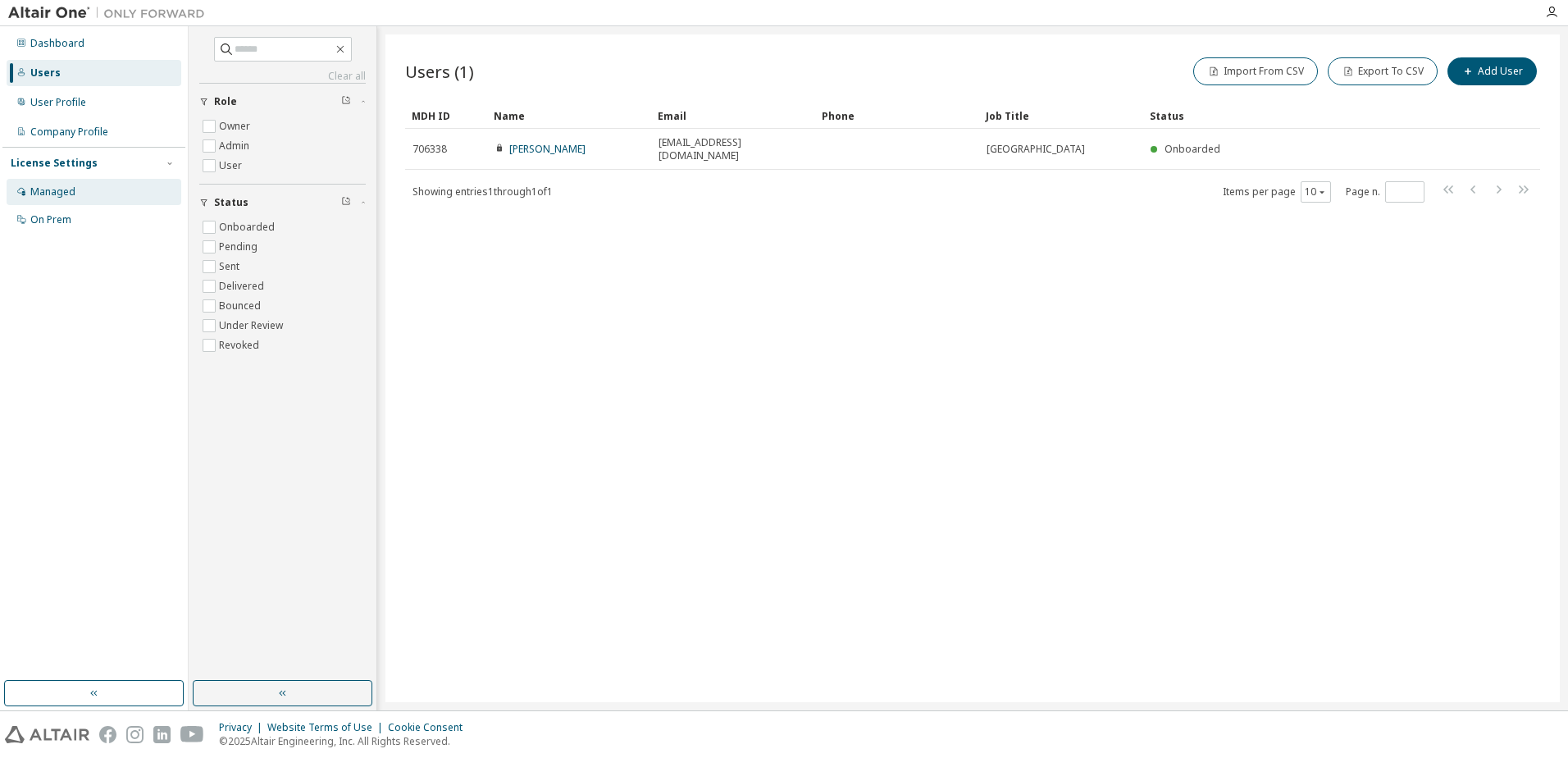
click at [41, 186] on div "Managed" at bounding box center [53, 192] width 45 height 13
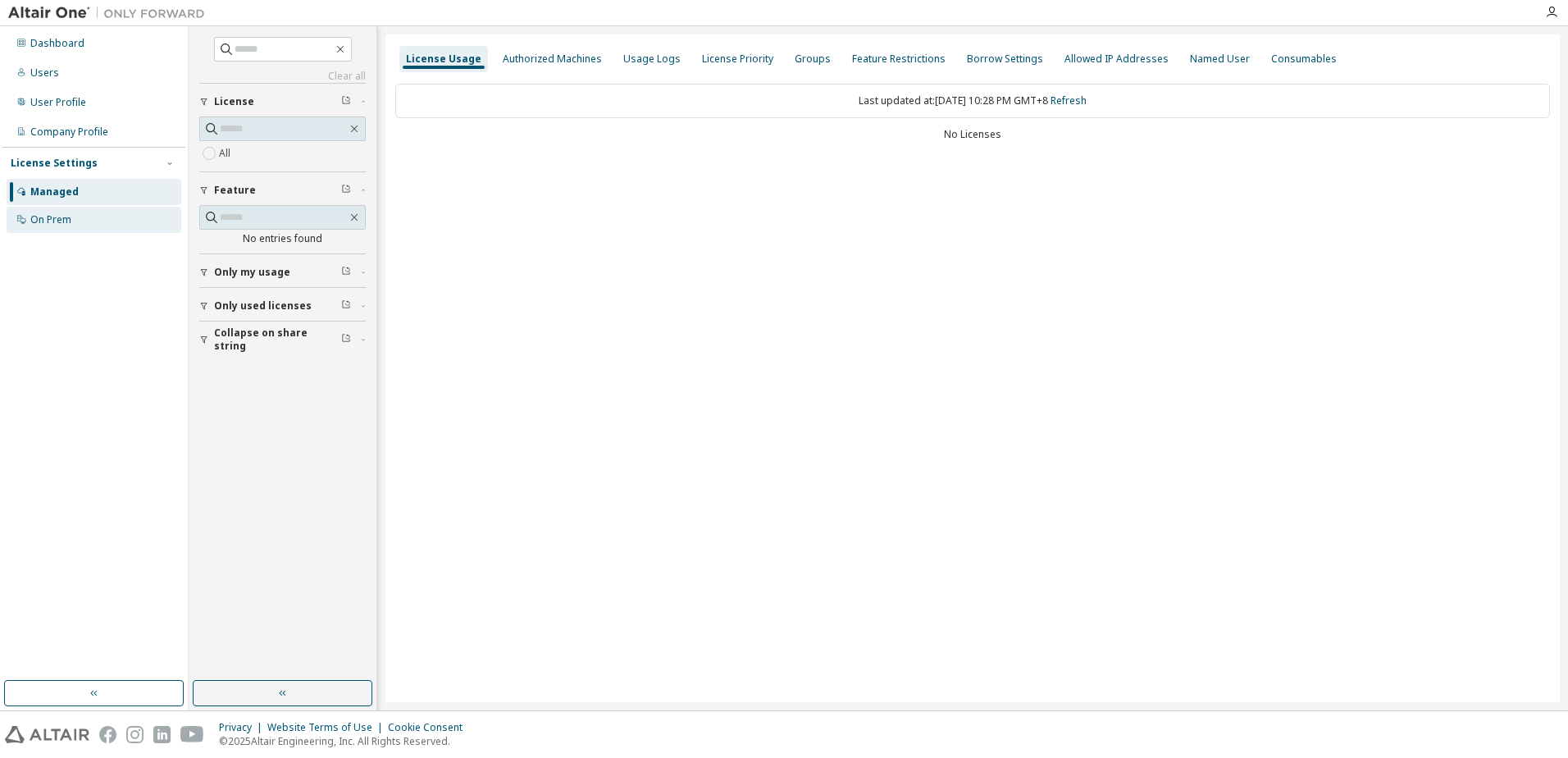
click at [47, 218] on div "On Prem" at bounding box center [50, 220] width 41 height 13
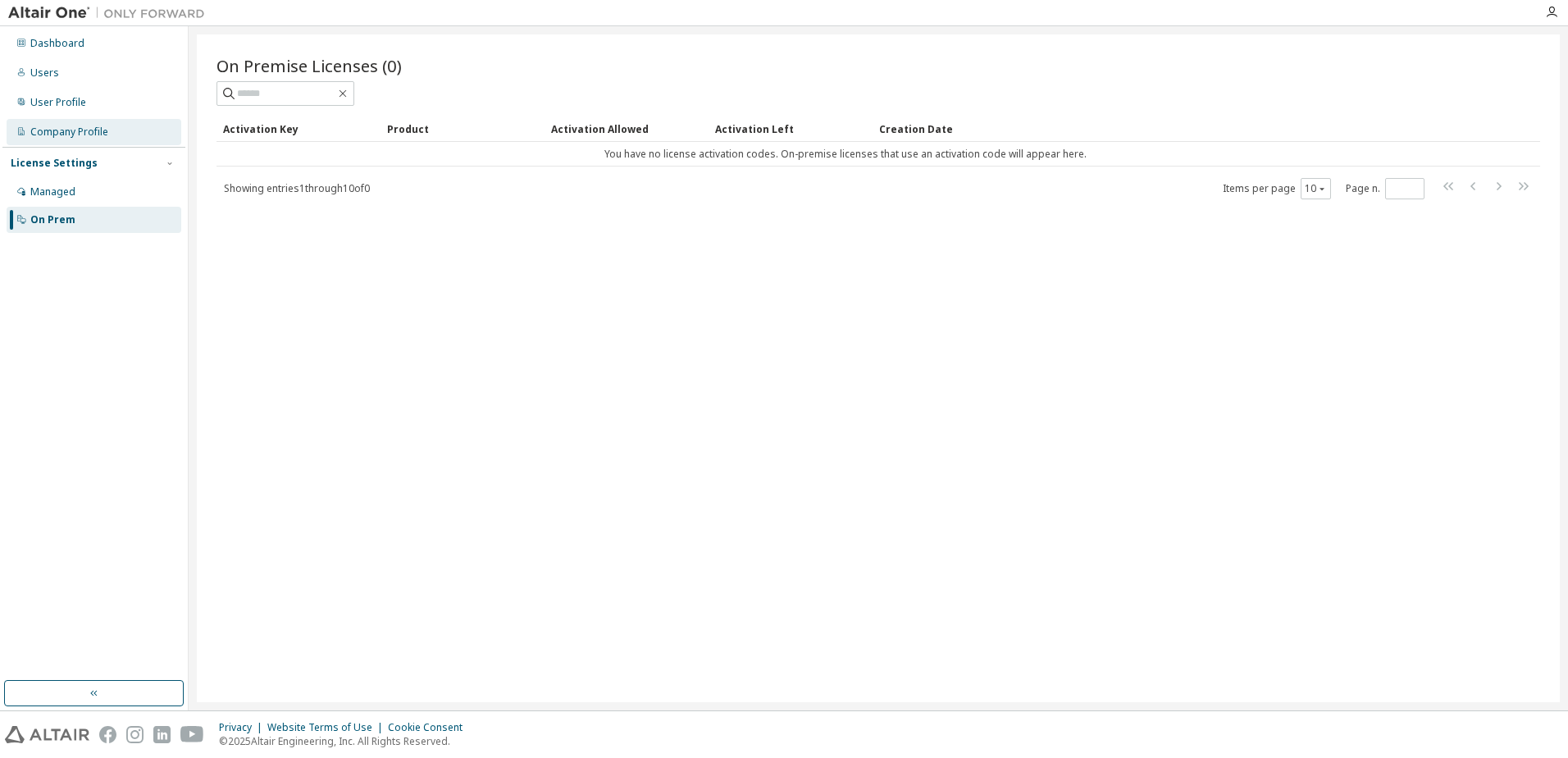
click at [54, 131] on div "Company Profile" at bounding box center [69, 132] width 78 height 13
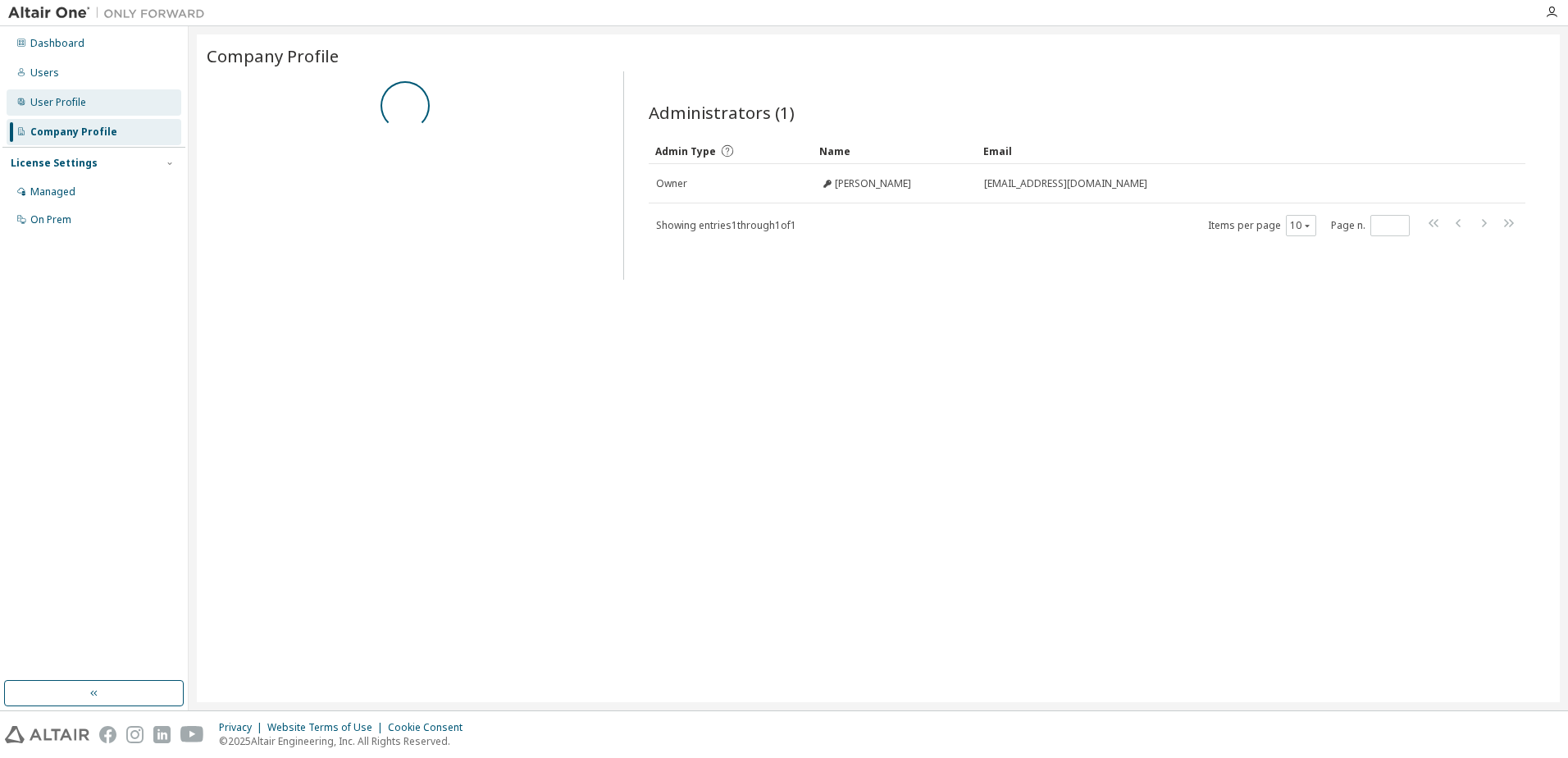
click at [54, 105] on div "User Profile" at bounding box center [58, 103] width 56 height 13
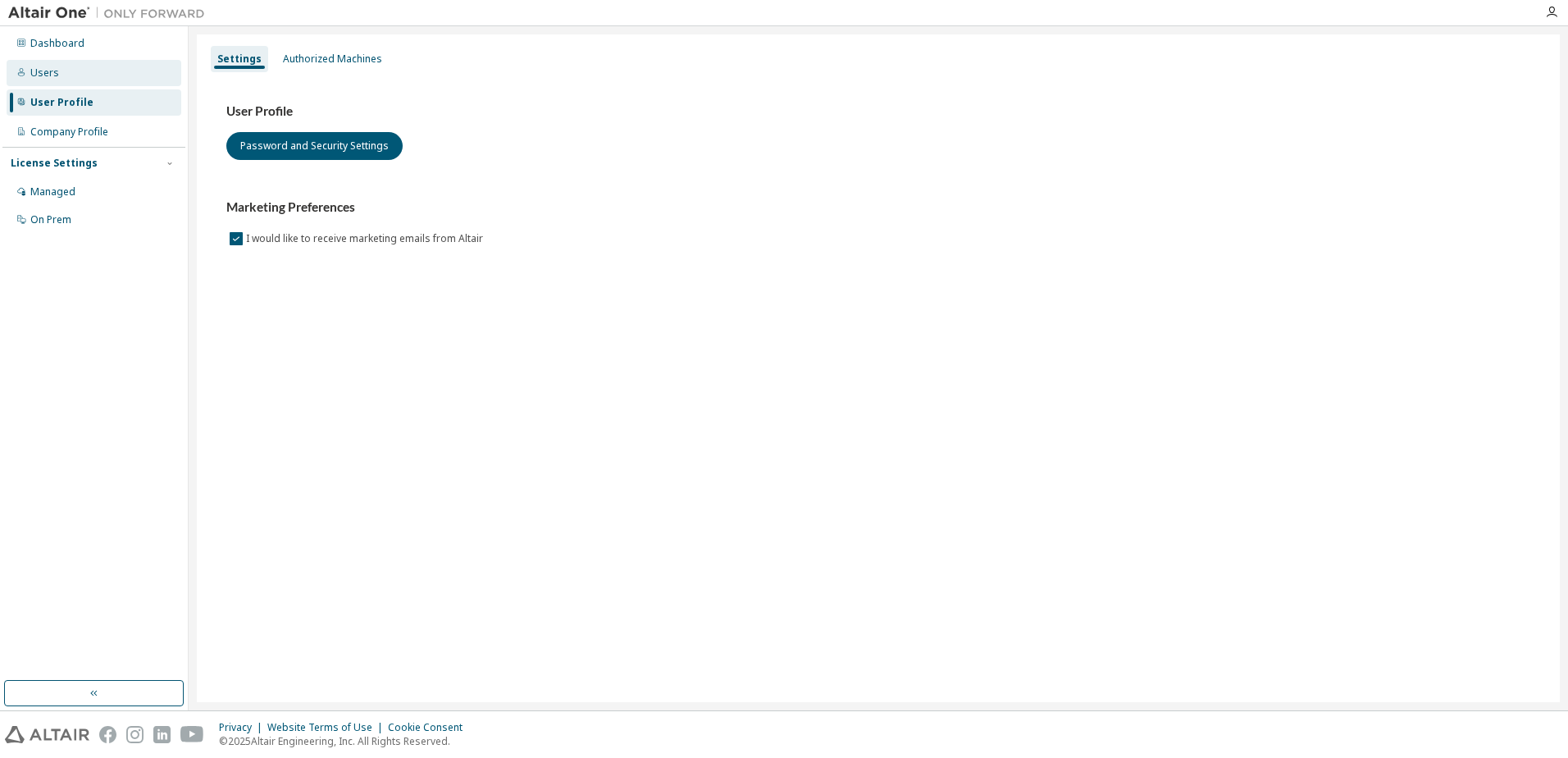
click at [50, 73] on div "Users" at bounding box center [44, 73] width 28 height 13
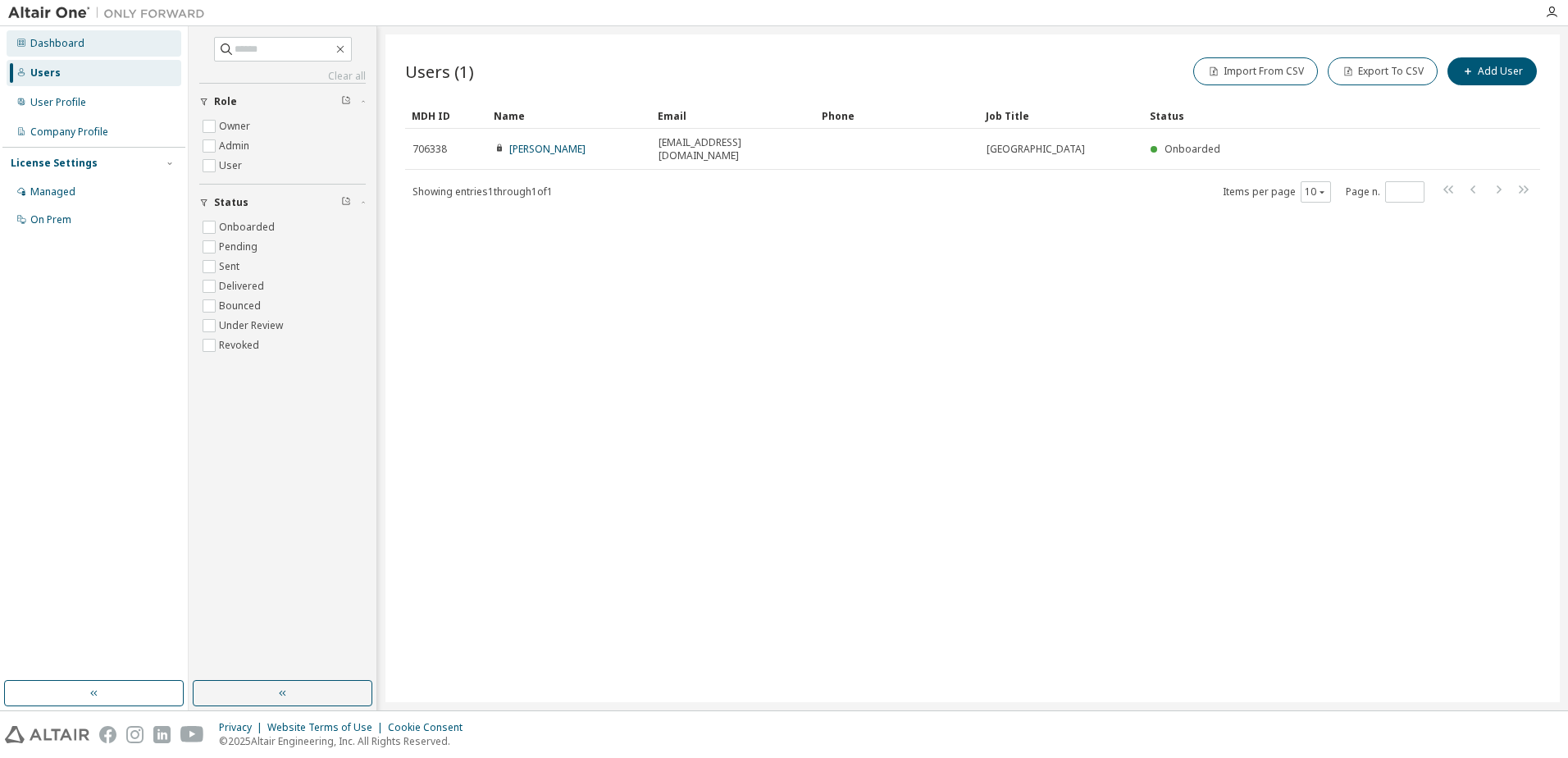
click at [59, 42] on div "Dashboard" at bounding box center [57, 44] width 54 height 13
